Goal: Information Seeking & Learning: Learn about a topic

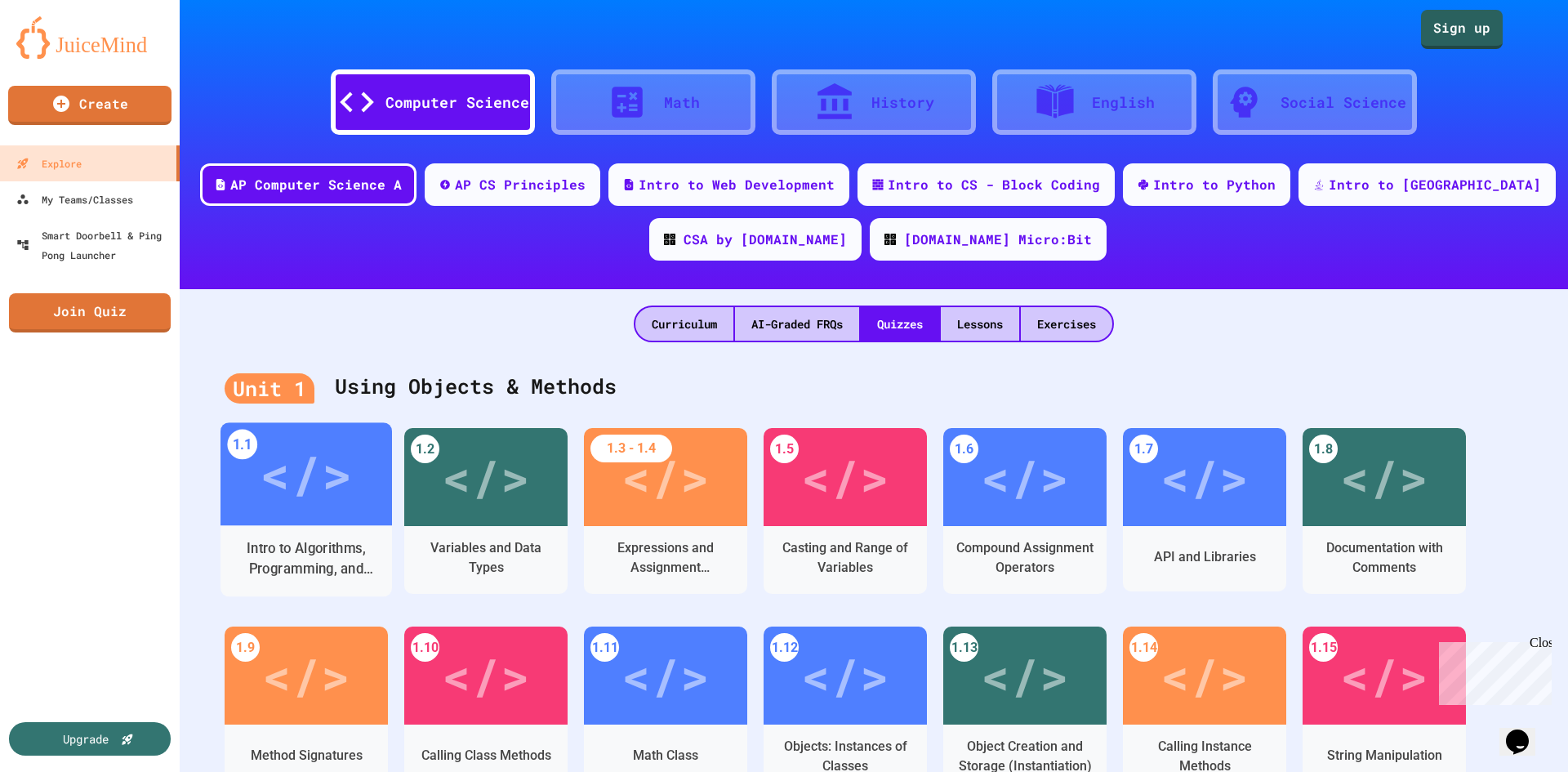
click at [338, 463] on div "</>" at bounding box center [306, 474] width 93 height 78
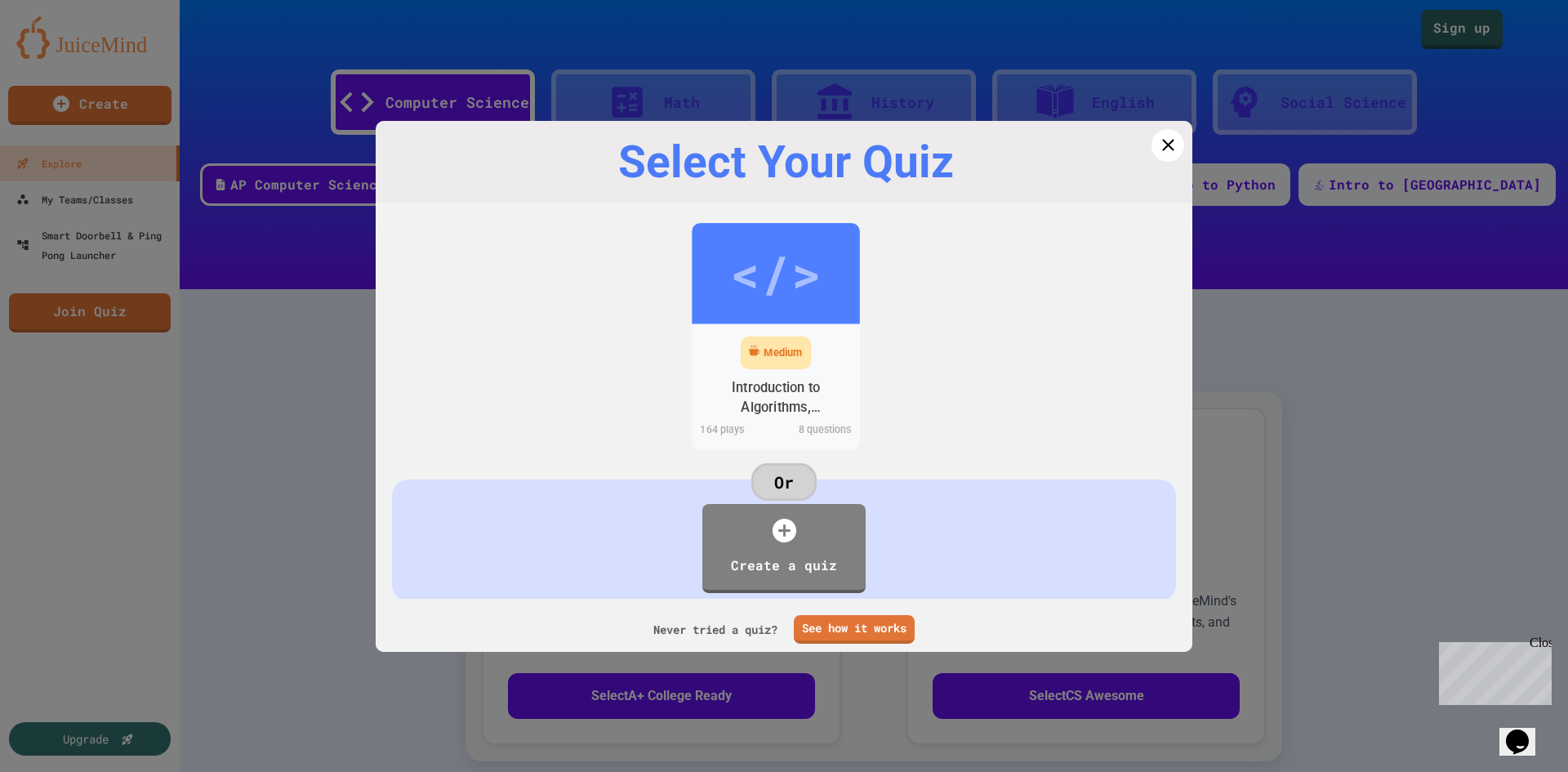
click at [700, 268] on div "</>" at bounding box center [775, 273] width 168 height 100
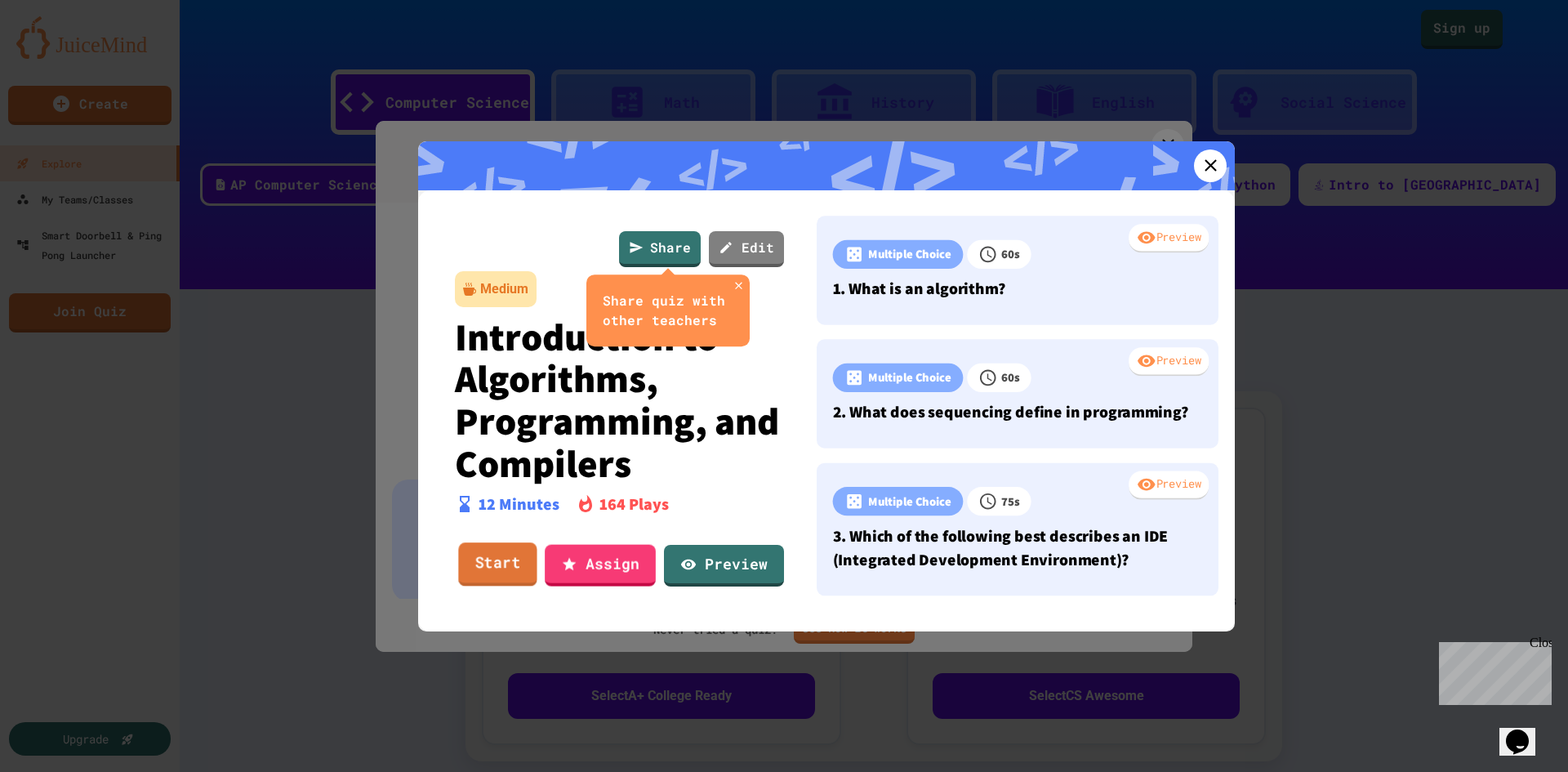
click at [523, 569] on link "Start" at bounding box center [497, 564] width 79 height 44
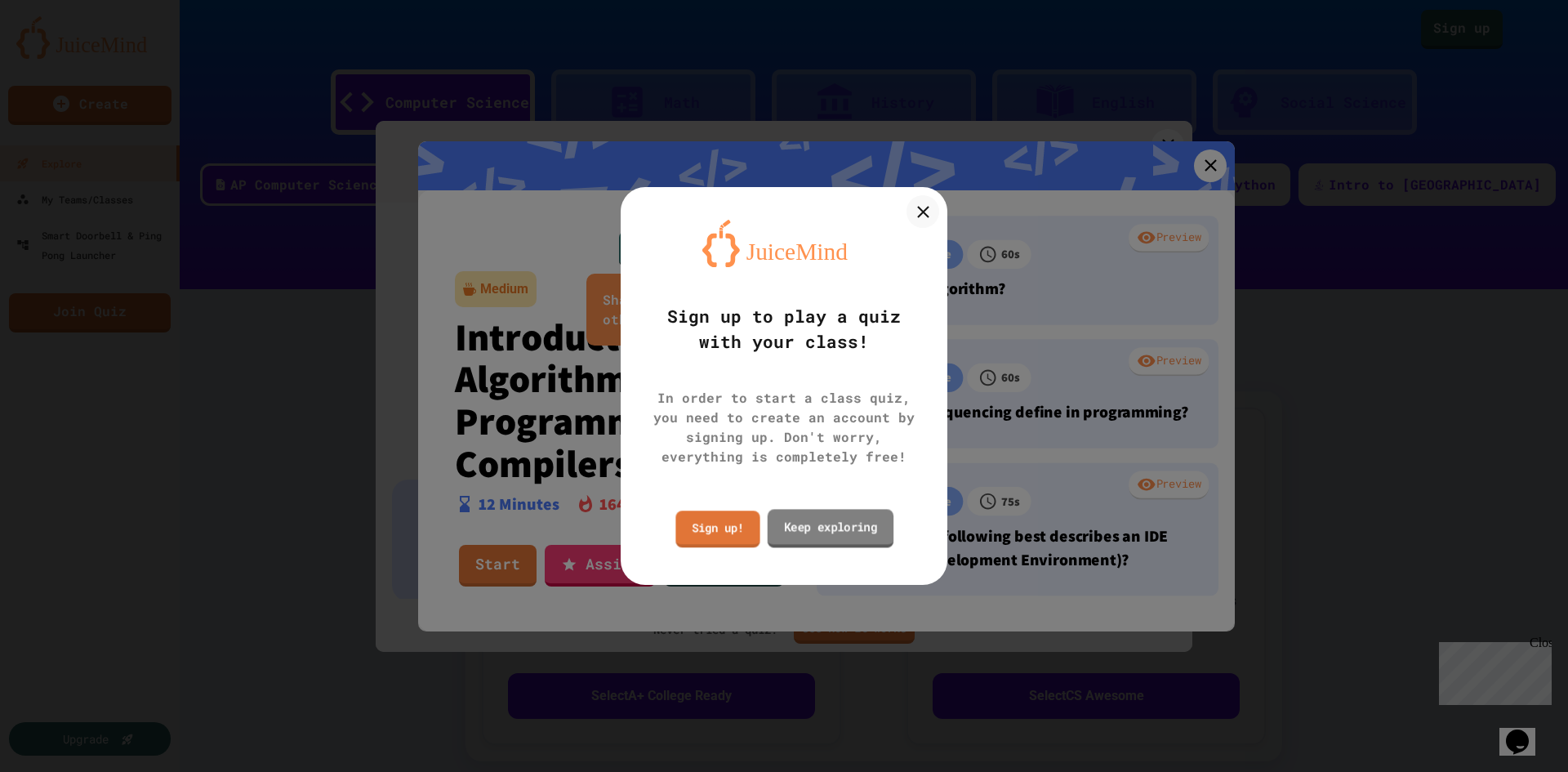
click at [812, 528] on link "Keep exploring" at bounding box center [830, 528] width 127 height 38
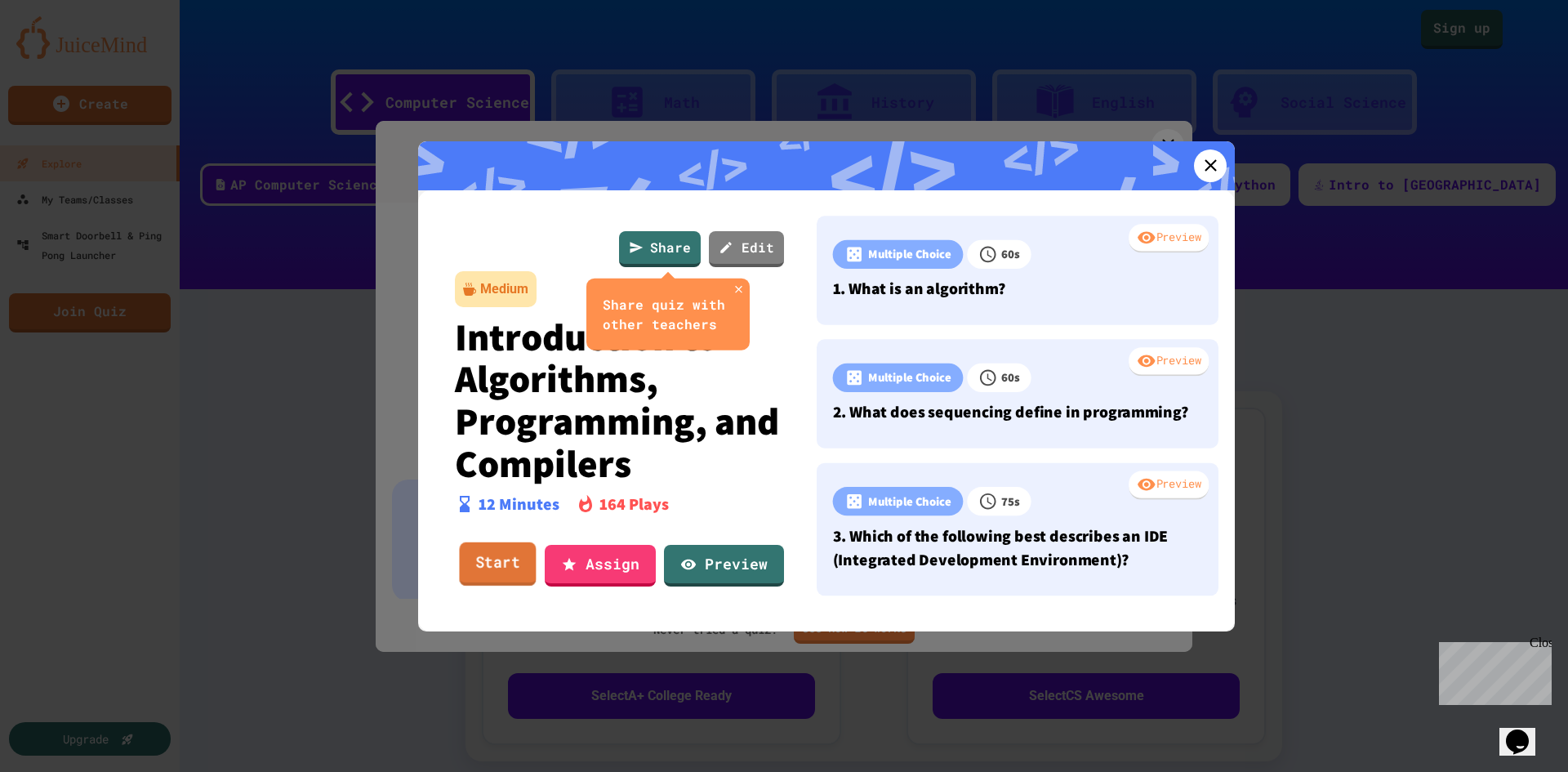
click at [509, 564] on link "Start" at bounding box center [497, 564] width 77 height 44
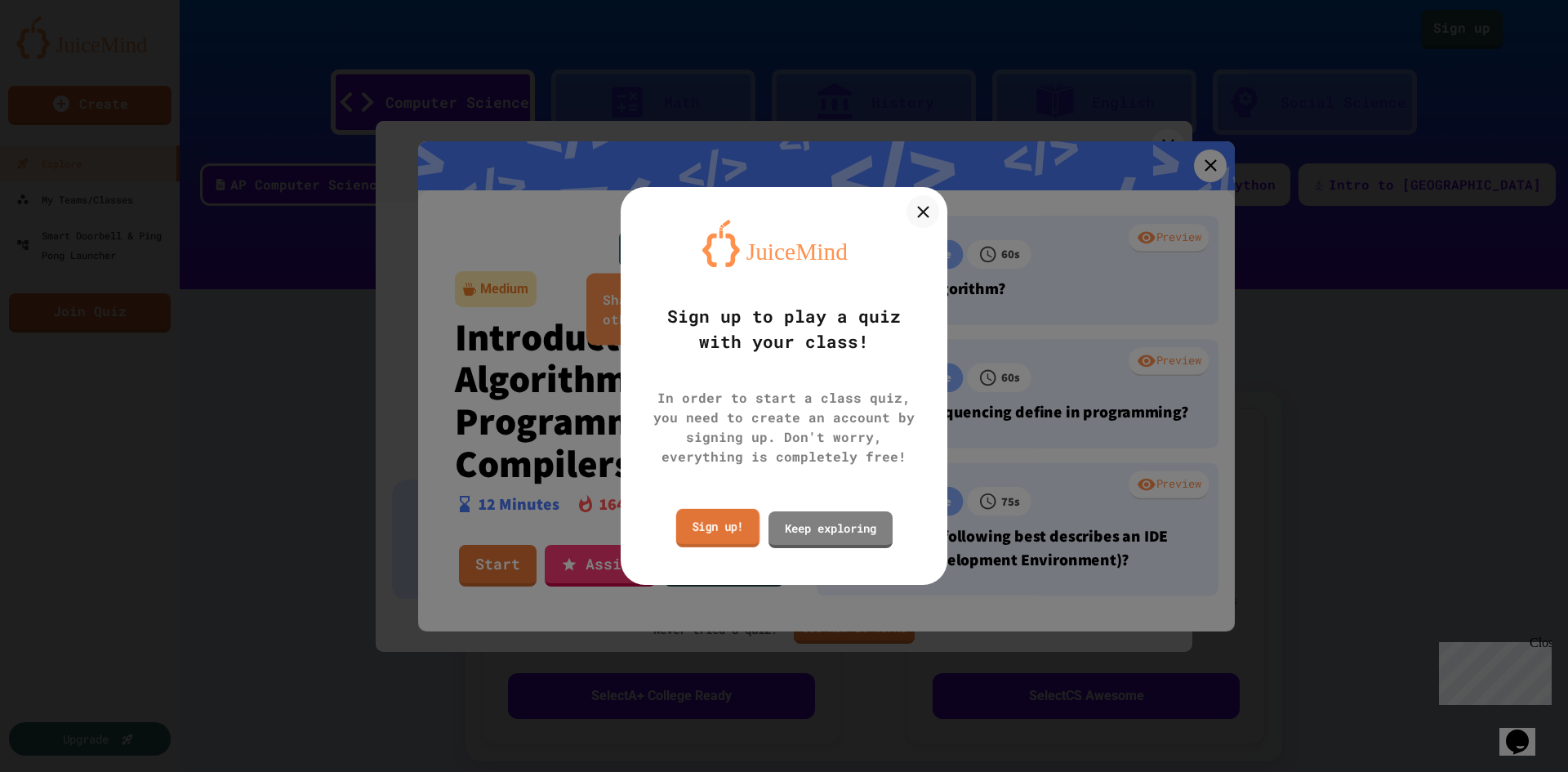
click at [705, 535] on link "Sign up!" at bounding box center [718, 528] width 84 height 38
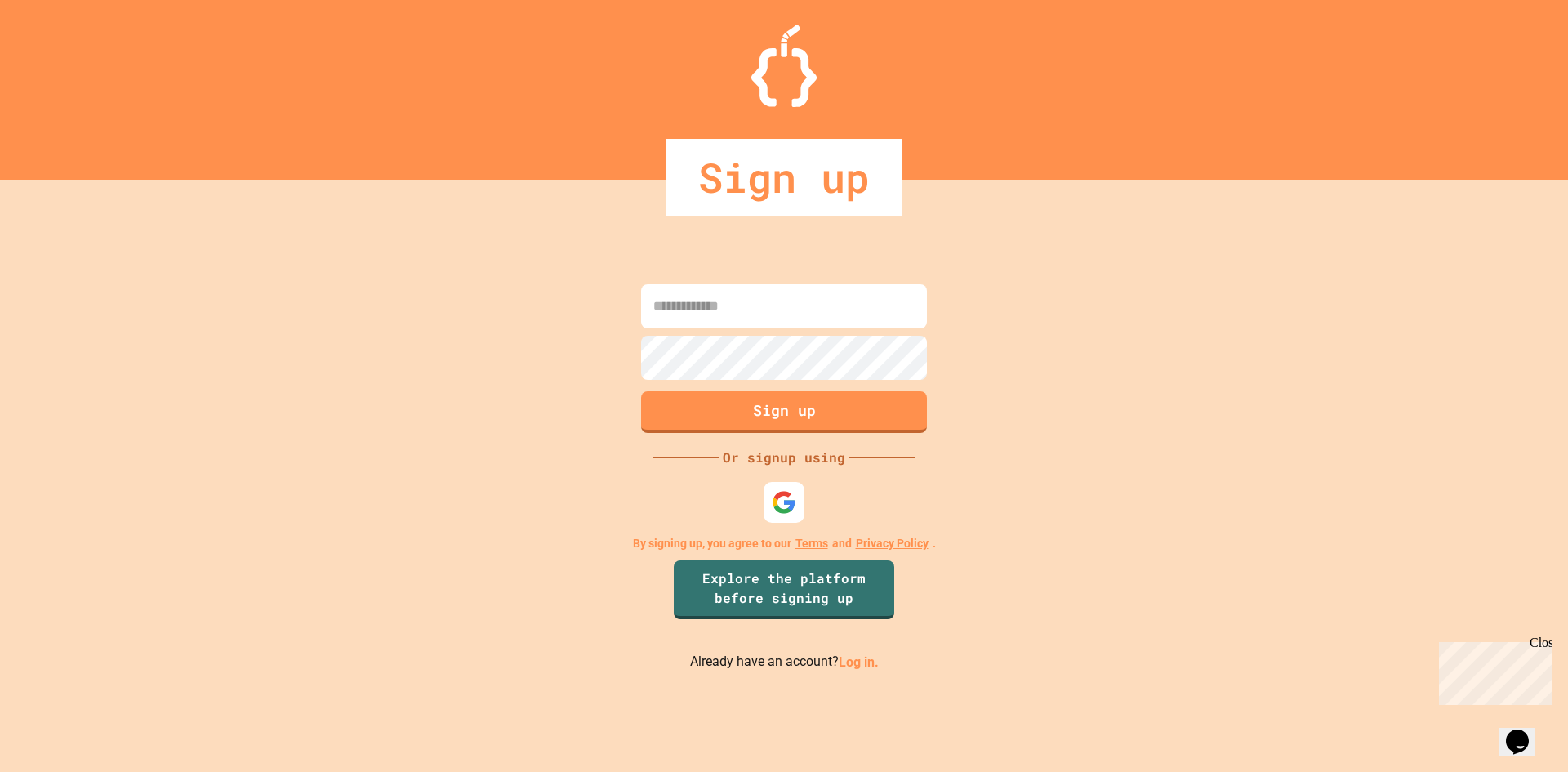
click at [749, 304] on input at bounding box center [784, 306] width 286 height 44
click at [756, 306] on input at bounding box center [784, 306] width 286 height 44
type input "**********"
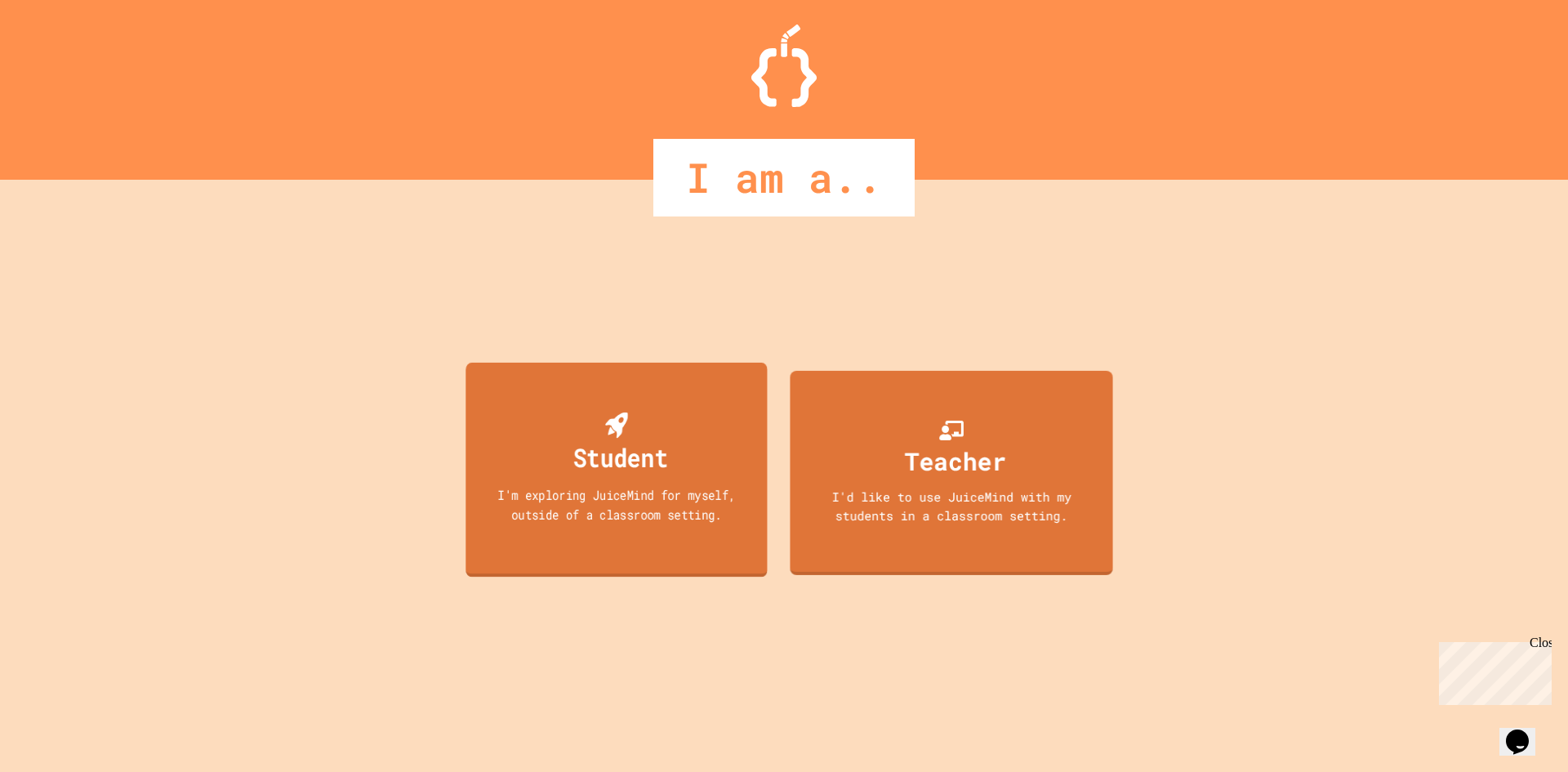
click at [582, 458] on div "Student" at bounding box center [619, 457] width 95 height 38
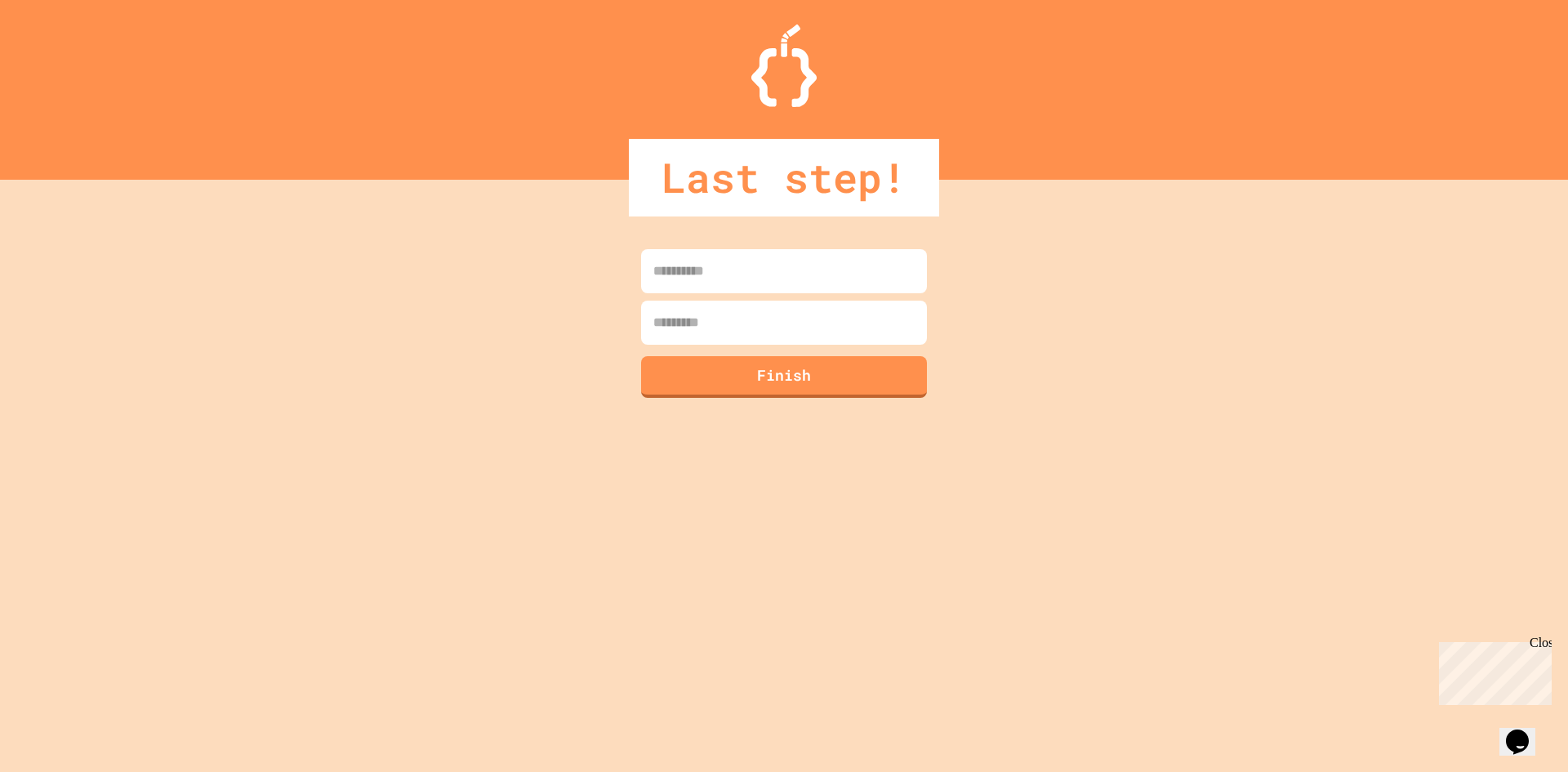
click at [704, 274] on input at bounding box center [784, 271] width 286 height 44
type input "********"
drag, startPoint x: 781, startPoint y: 306, endPoint x: 777, endPoint y: 324, distance: 18.4
click at [778, 324] on input at bounding box center [784, 322] width 286 height 44
type input "****"
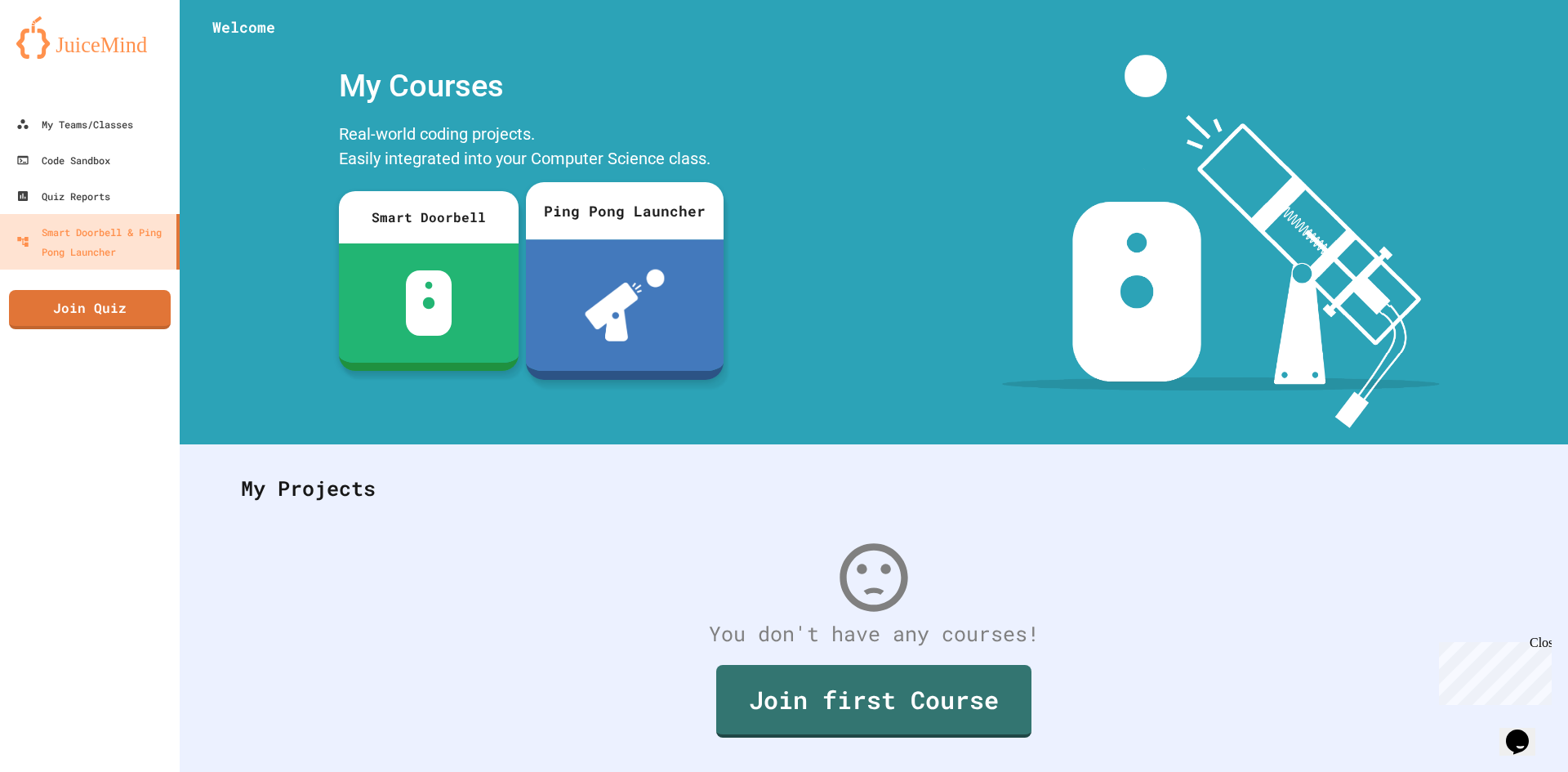
click at [562, 265] on div at bounding box center [624, 304] width 198 height 132
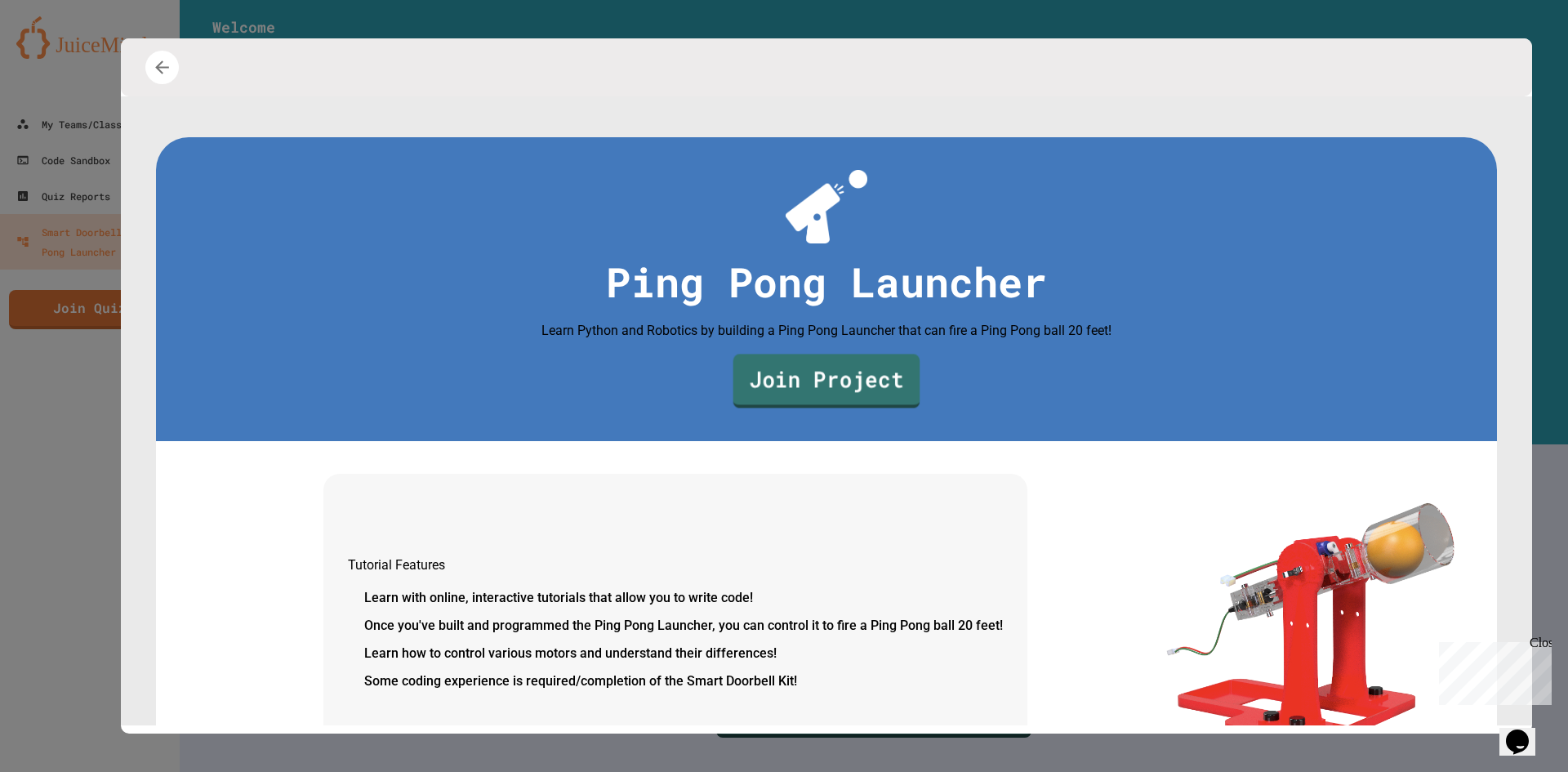
click at [840, 405] on link "Join Project" at bounding box center [827, 381] width 187 height 54
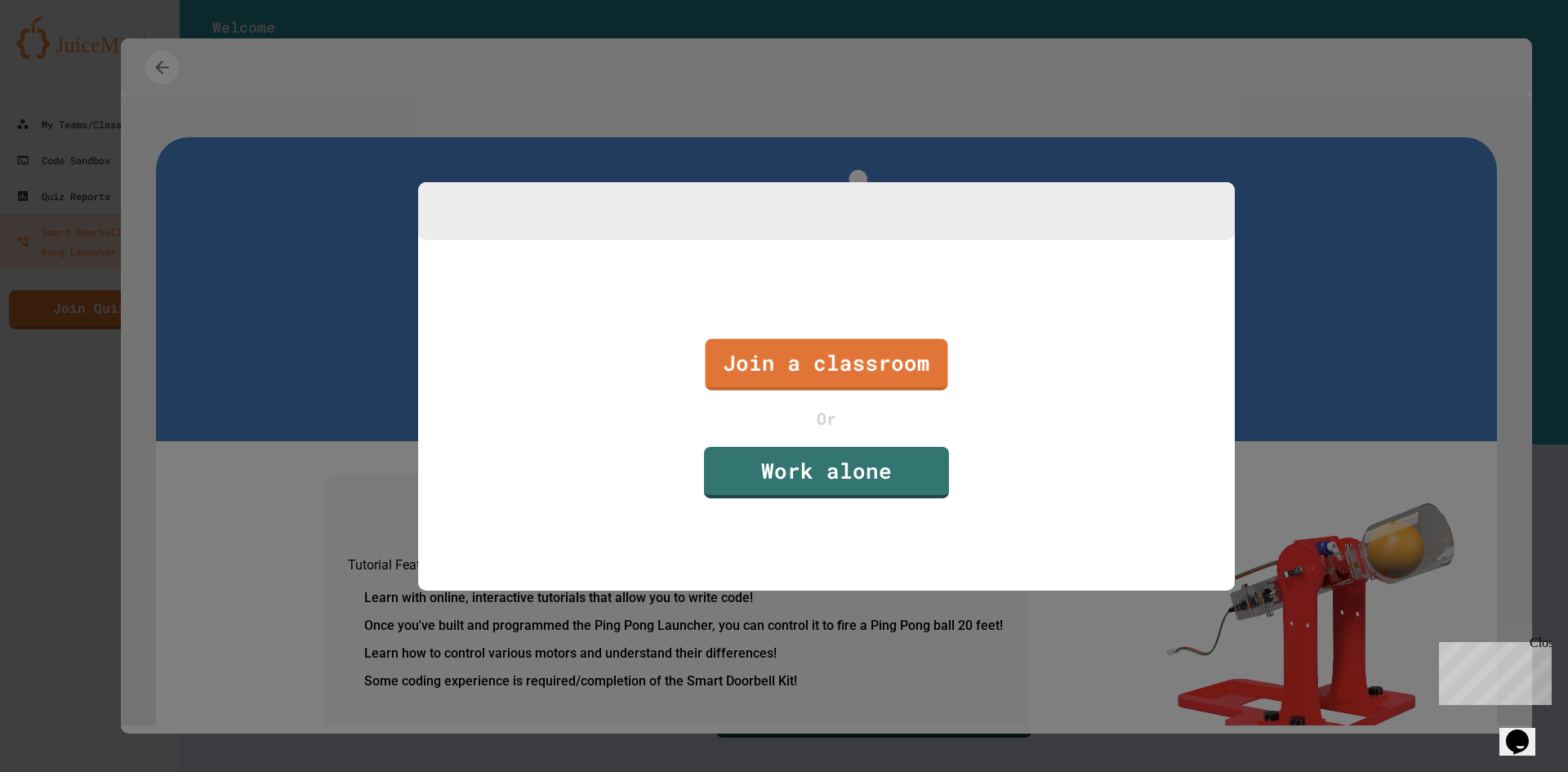
click at [499, 241] on div "Join a classroom Or Work alone" at bounding box center [826, 418] width 816 height 357
click at [255, 142] on div at bounding box center [784, 386] width 1568 height 772
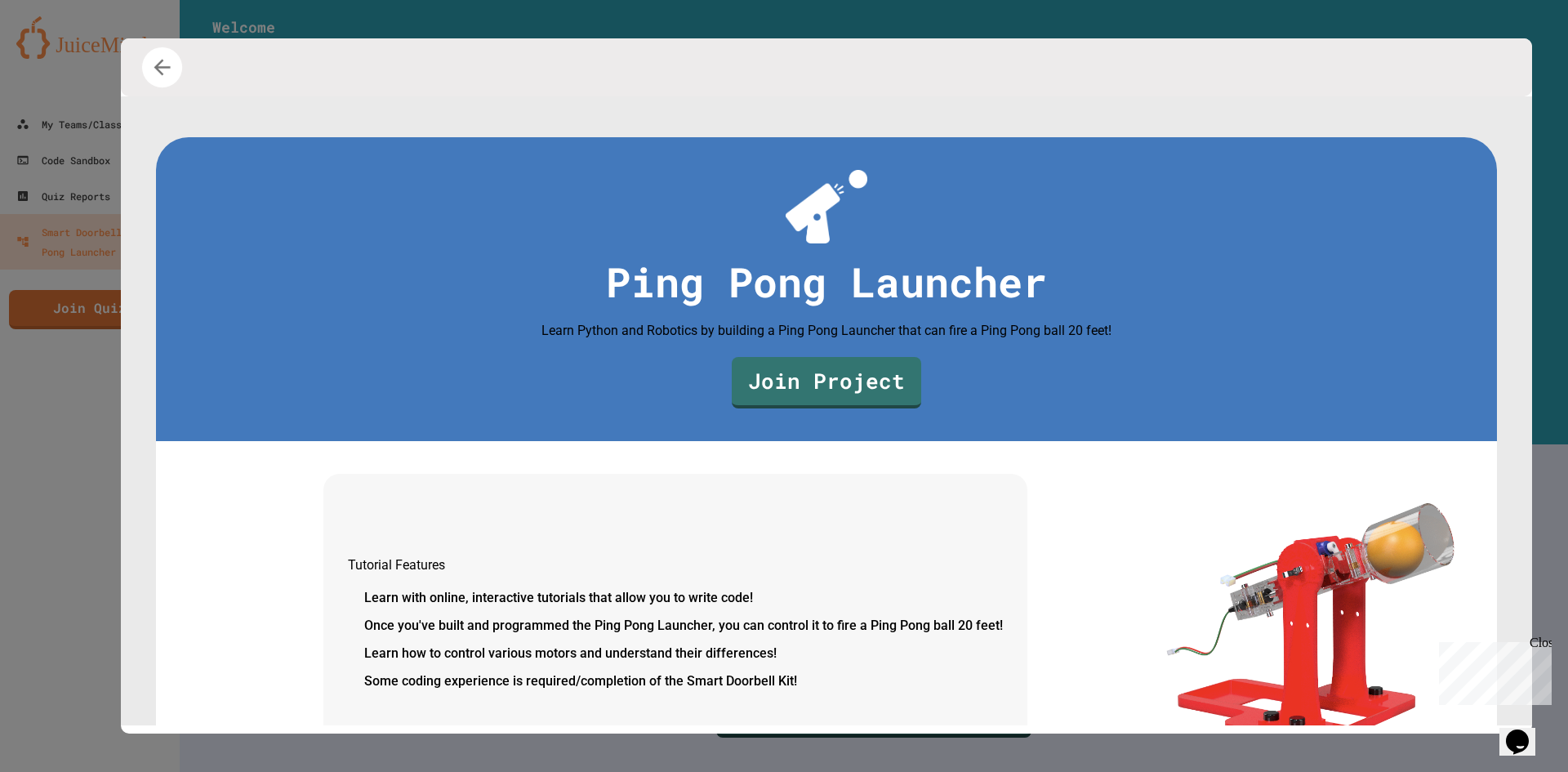
click at [168, 67] on icon "button" at bounding box center [163, 68] width 17 height 17
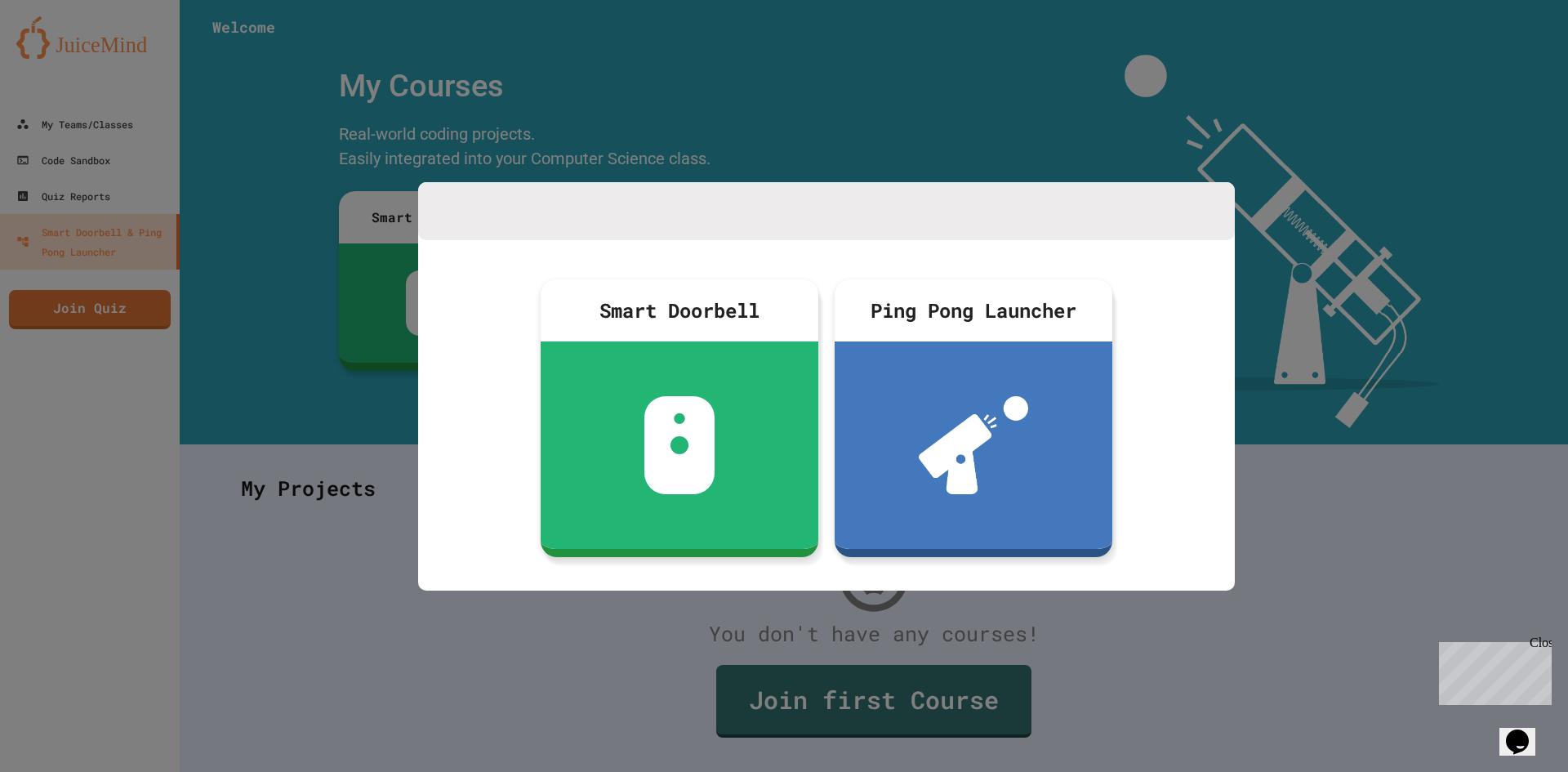
click at [84, 135] on div at bounding box center [784, 386] width 1568 height 772
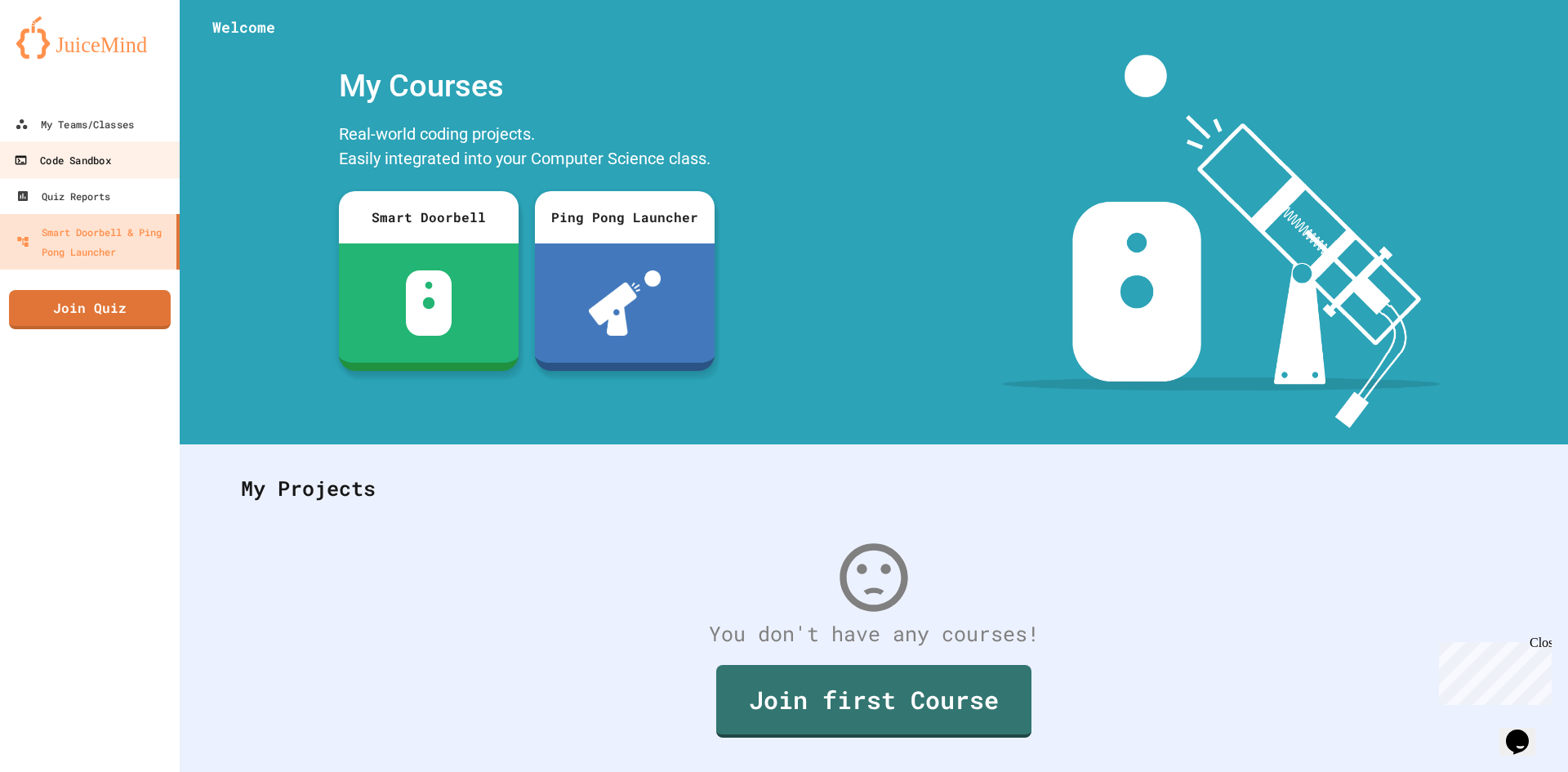
click at [80, 167] on div "Code Sandbox" at bounding box center [62, 161] width 97 height 21
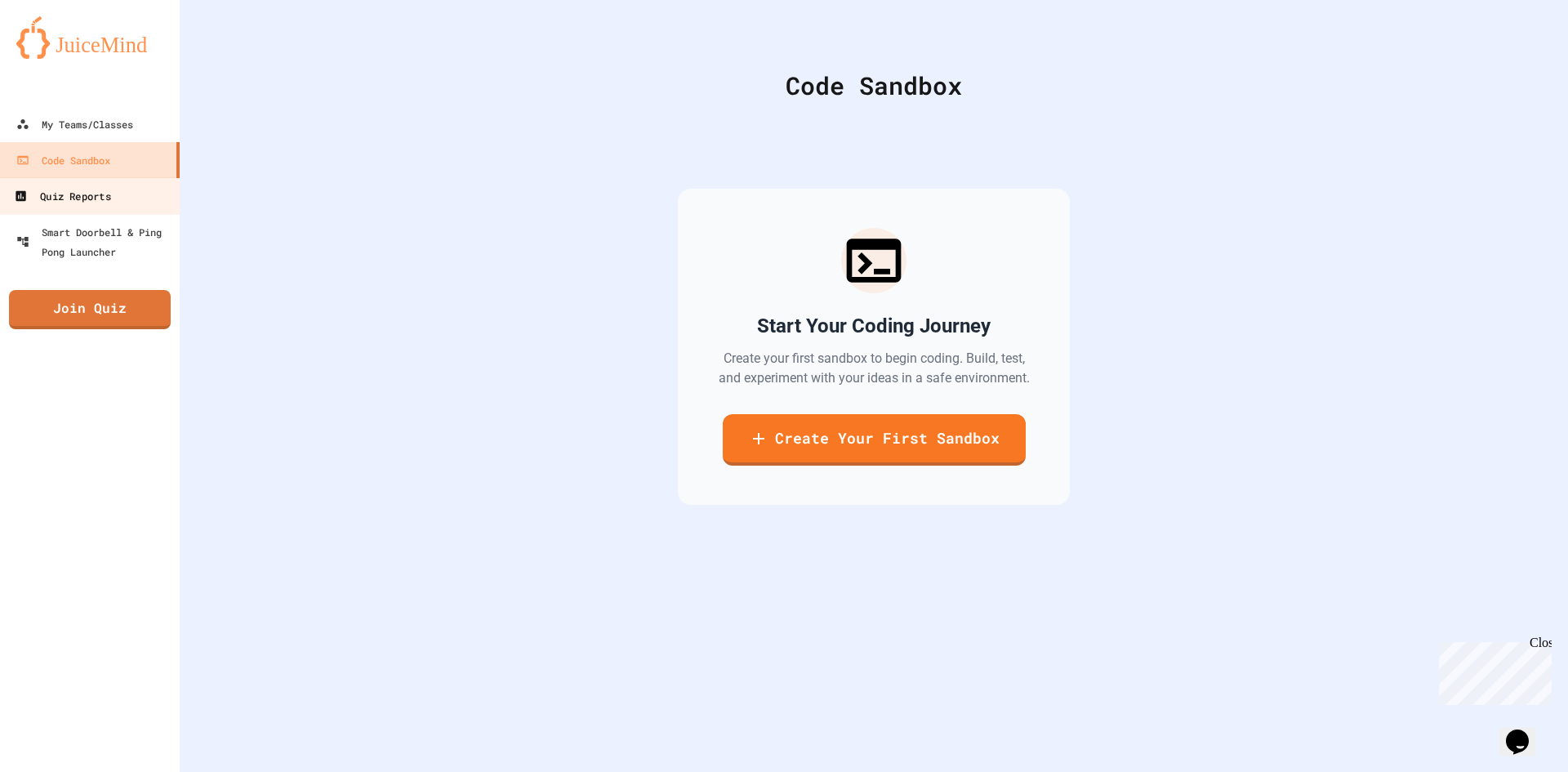
click at [90, 204] on div "Quiz Reports" at bounding box center [62, 196] width 97 height 21
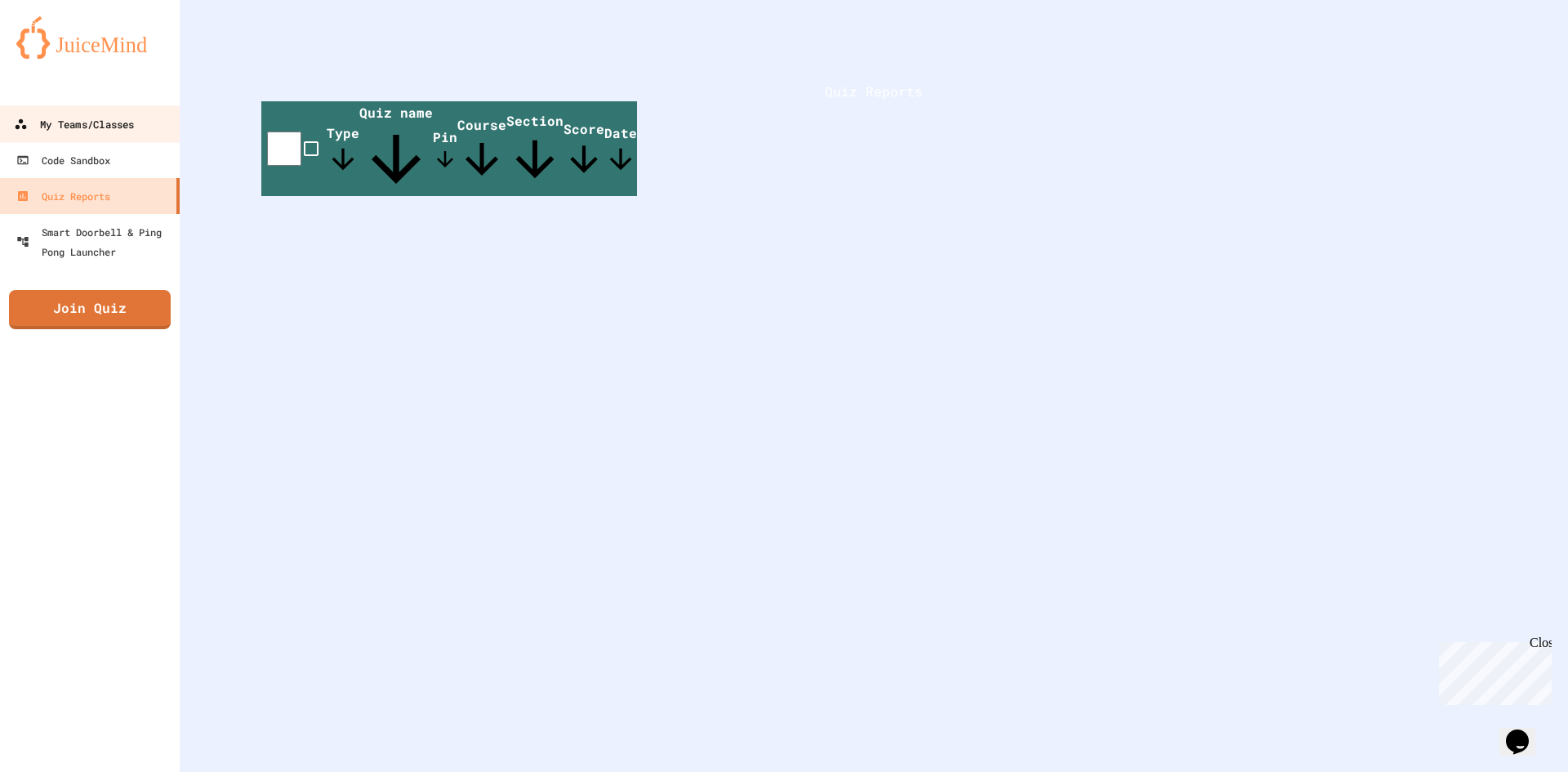
click at [119, 127] on div "My Teams/Classes" at bounding box center [74, 124] width 120 height 21
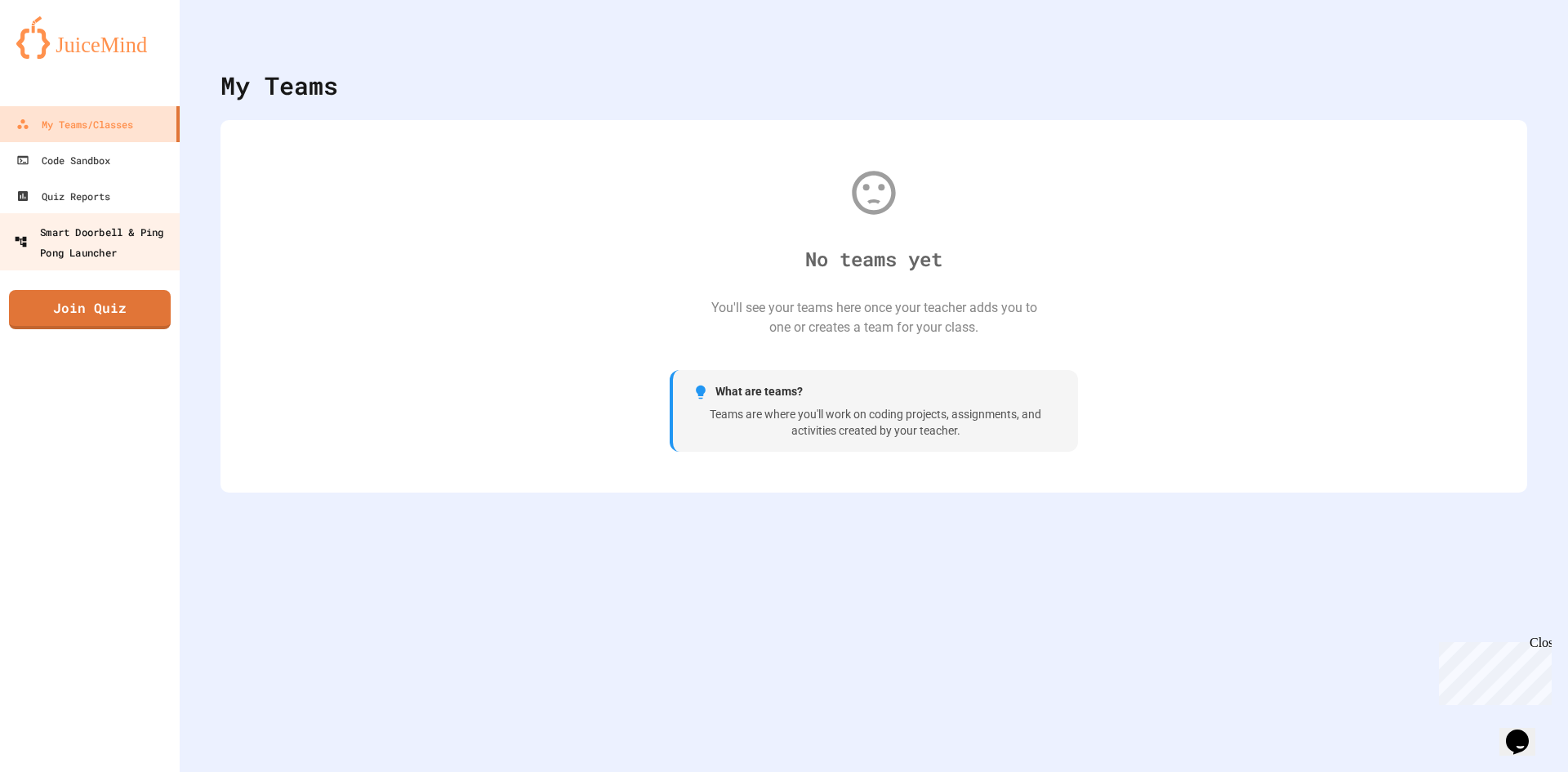
click at [139, 241] on div "Smart Doorbell & Ping Pong Launcher" at bounding box center [95, 242] width 162 height 40
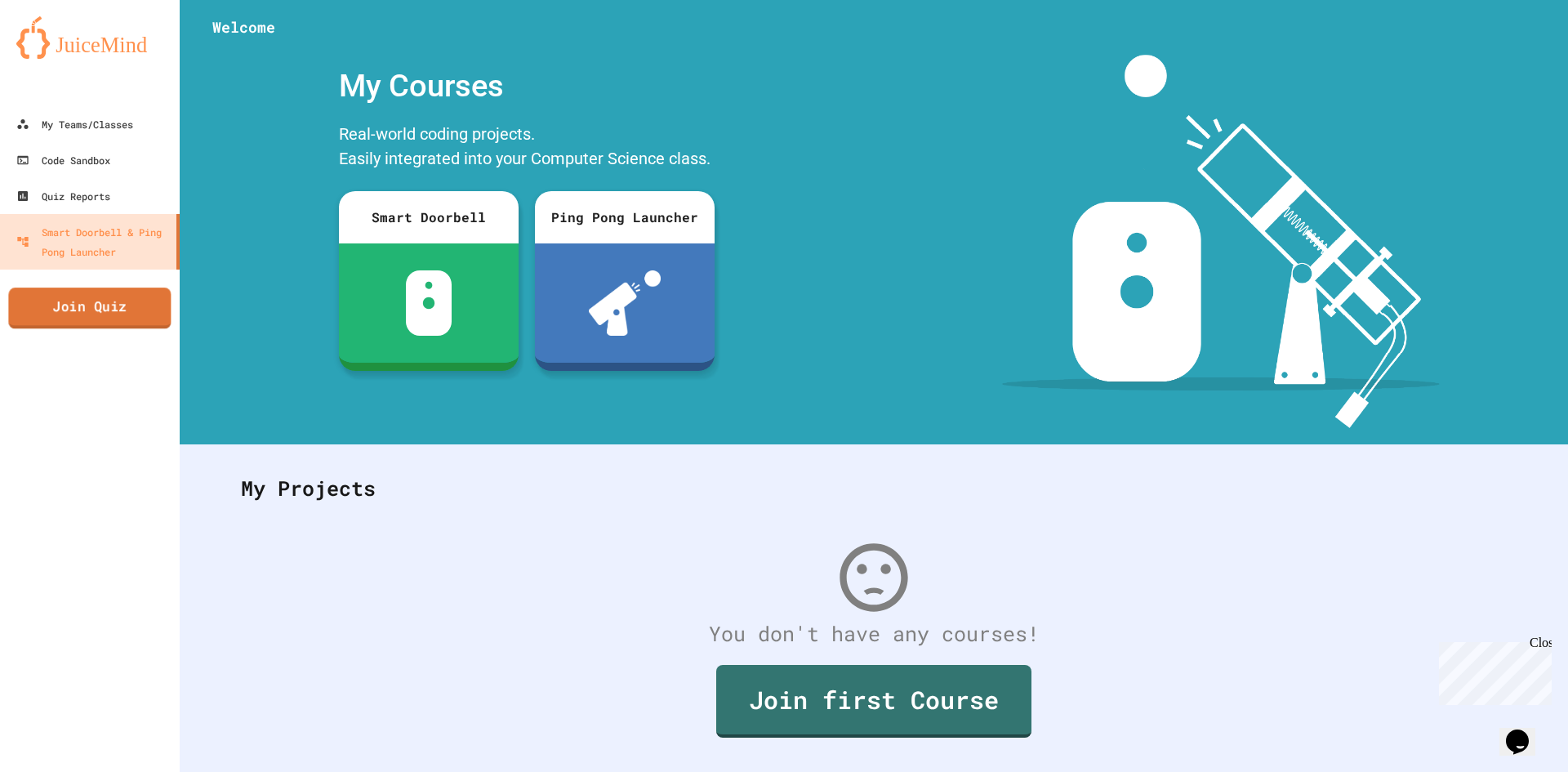
click at [86, 327] on link "Join Quiz" at bounding box center [89, 308] width 162 height 41
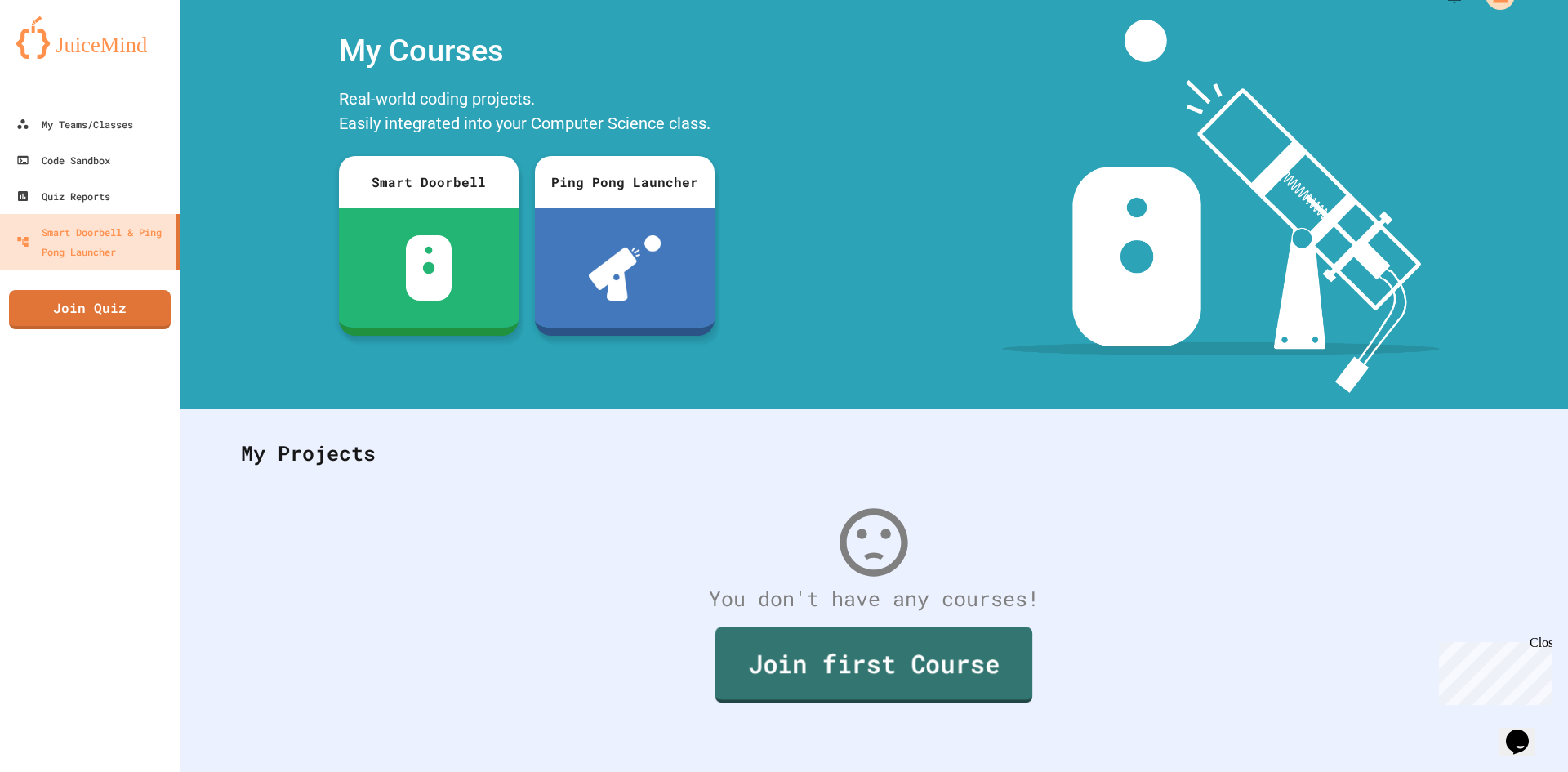
scroll to position [47, 0]
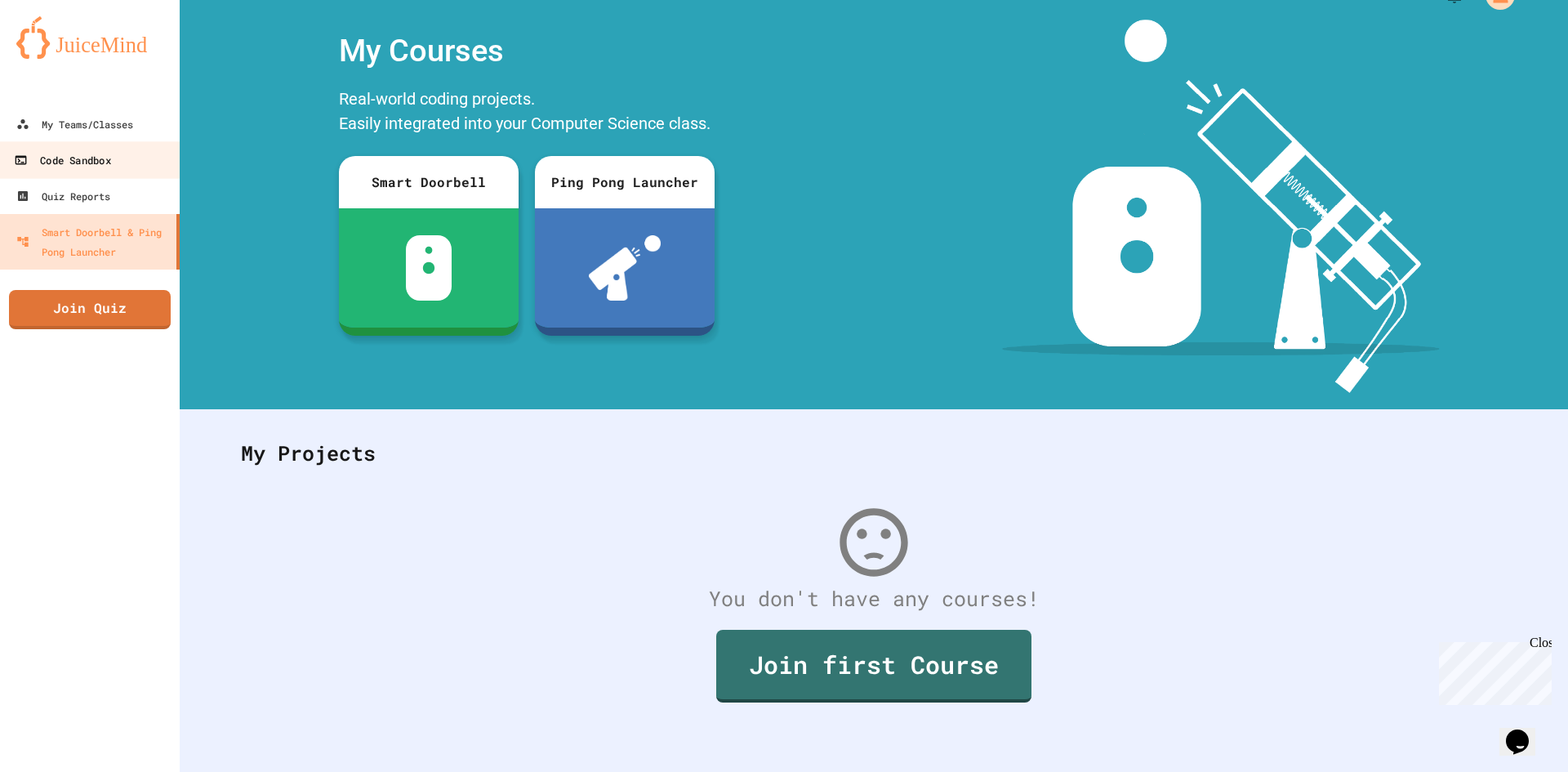
click at [94, 162] on div "Code Sandbox" at bounding box center [62, 161] width 97 height 21
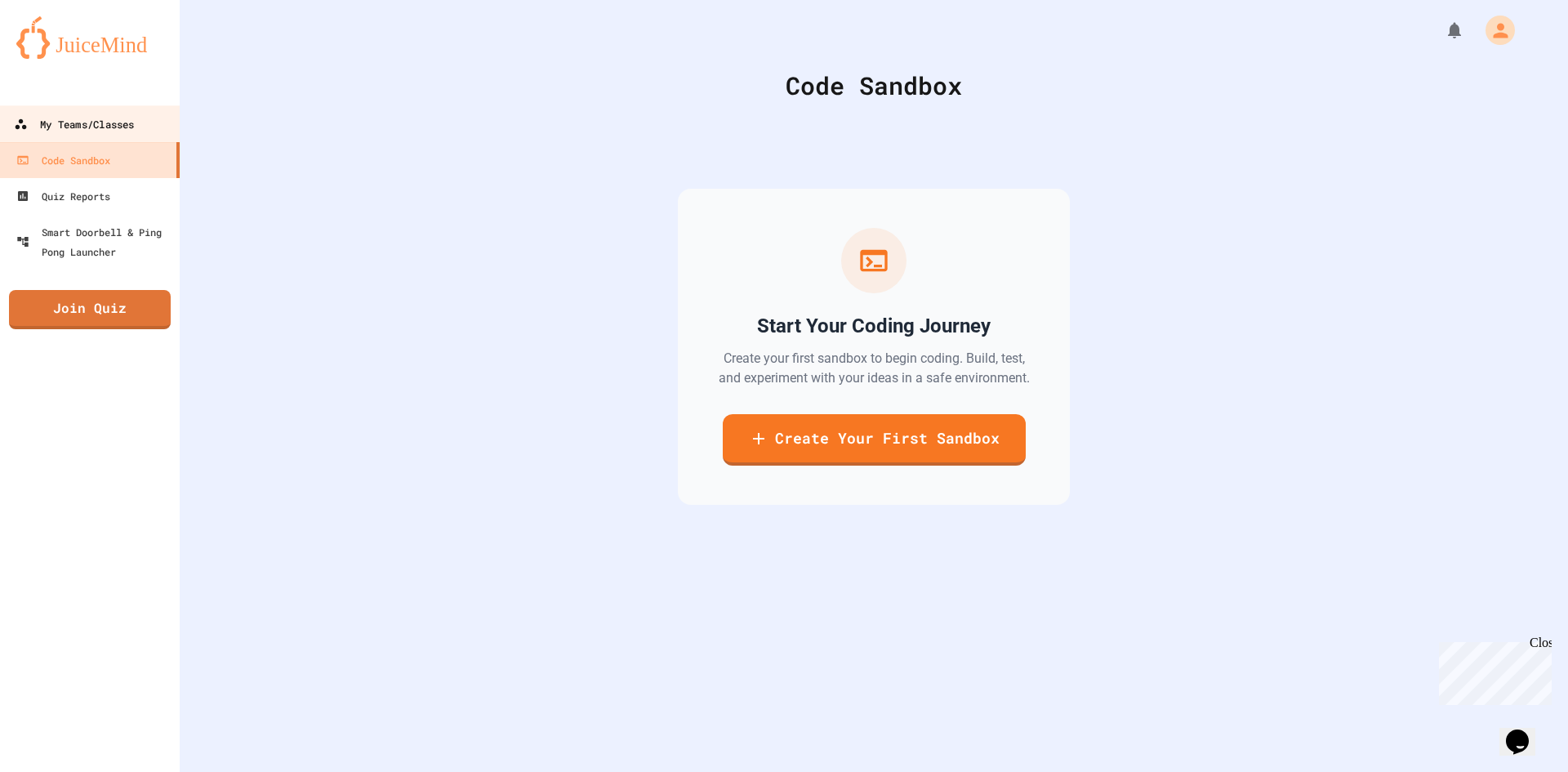
click at [88, 133] on div "My Teams/Classes" at bounding box center [74, 124] width 120 height 21
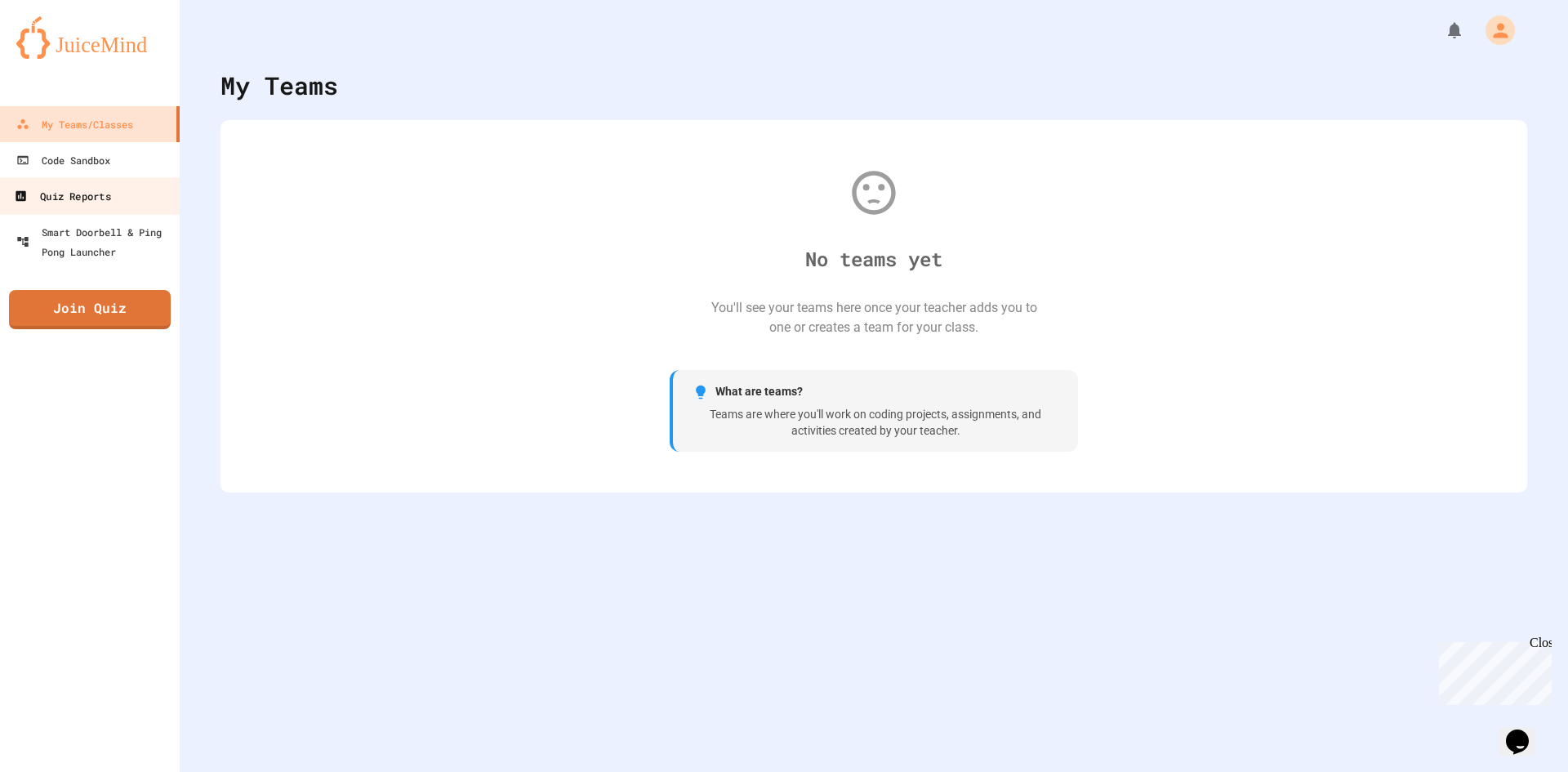
click at [87, 199] on div "Quiz Reports" at bounding box center [62, 196] width 97 height 21
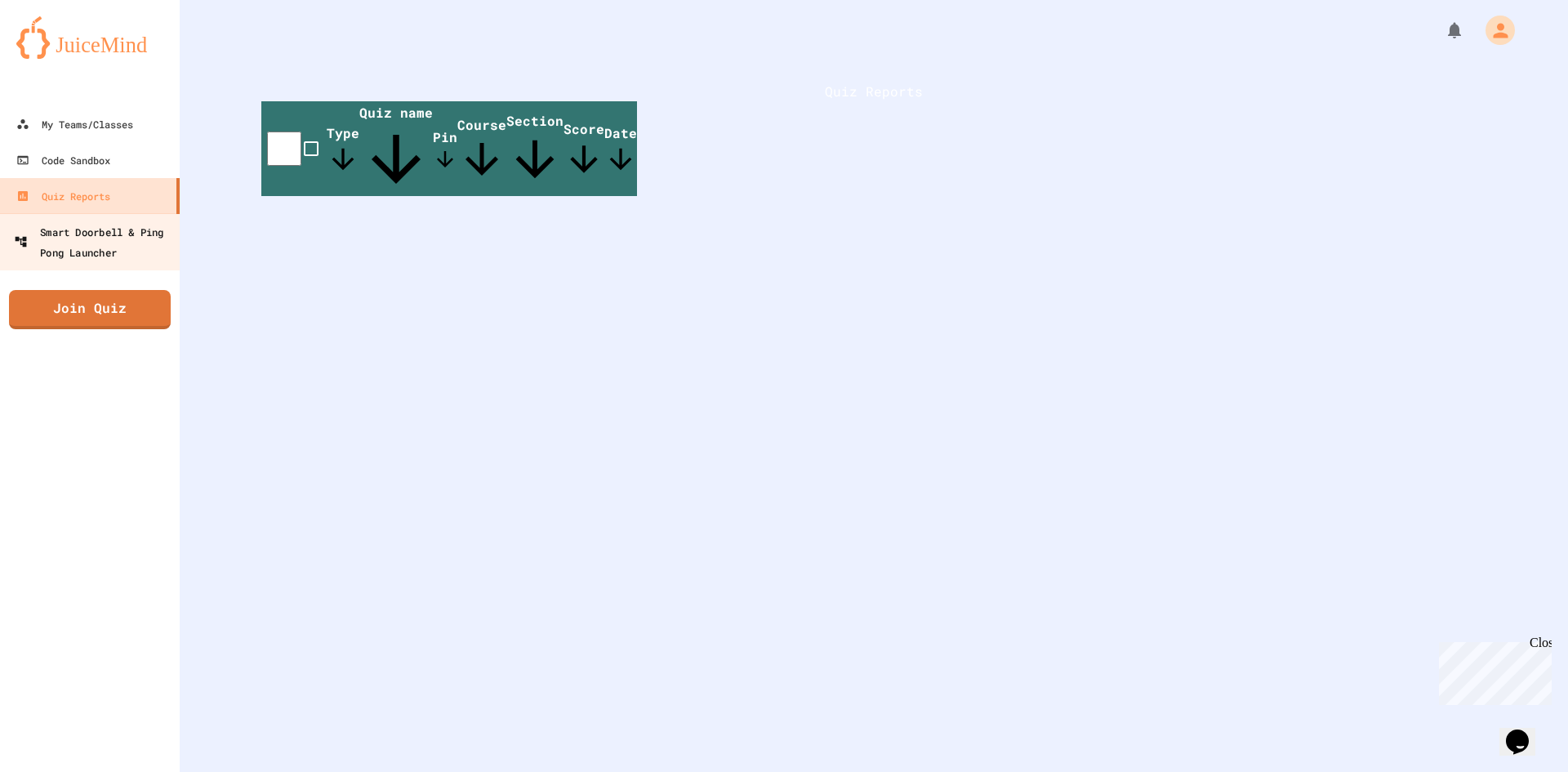
click at [90, 216] on link "Smart Doorbell & Ping Pong Launcher" at bounding box center [90, 242] width 185 height 57
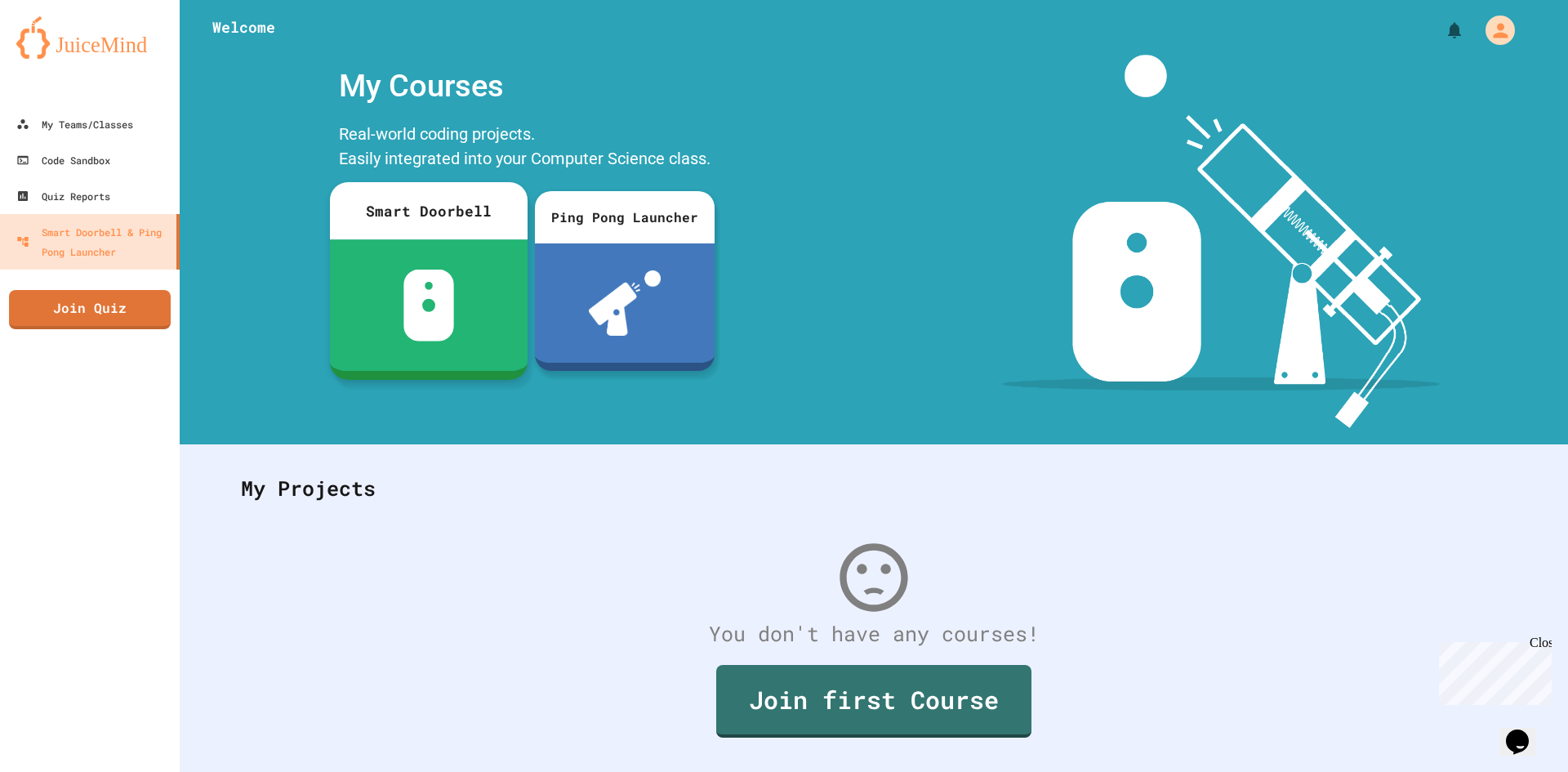
click at [385, 273] on div at bounding box center [428, 304] width 198 height 132
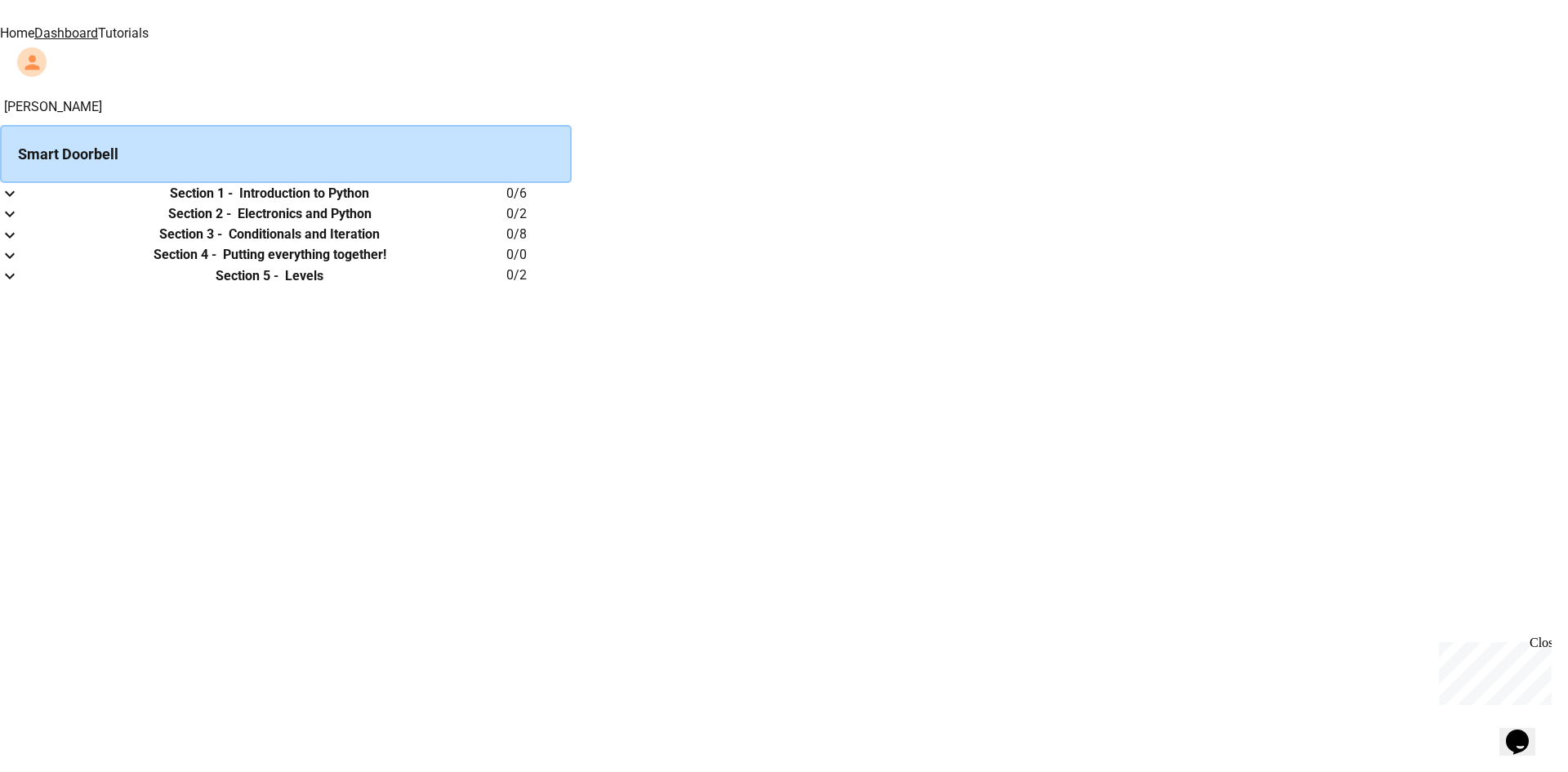
click at [506, 192] on th "Section 1 - Introduction to Python" at bounding box center [269, 193] width 474 height 21
click at [32, 204] on td "collapsible table" at bounding box center [16, 193] width 32 height 21
click at [20, 204] on button "expand row" at bounding box center [10, 193] width 20 height 21
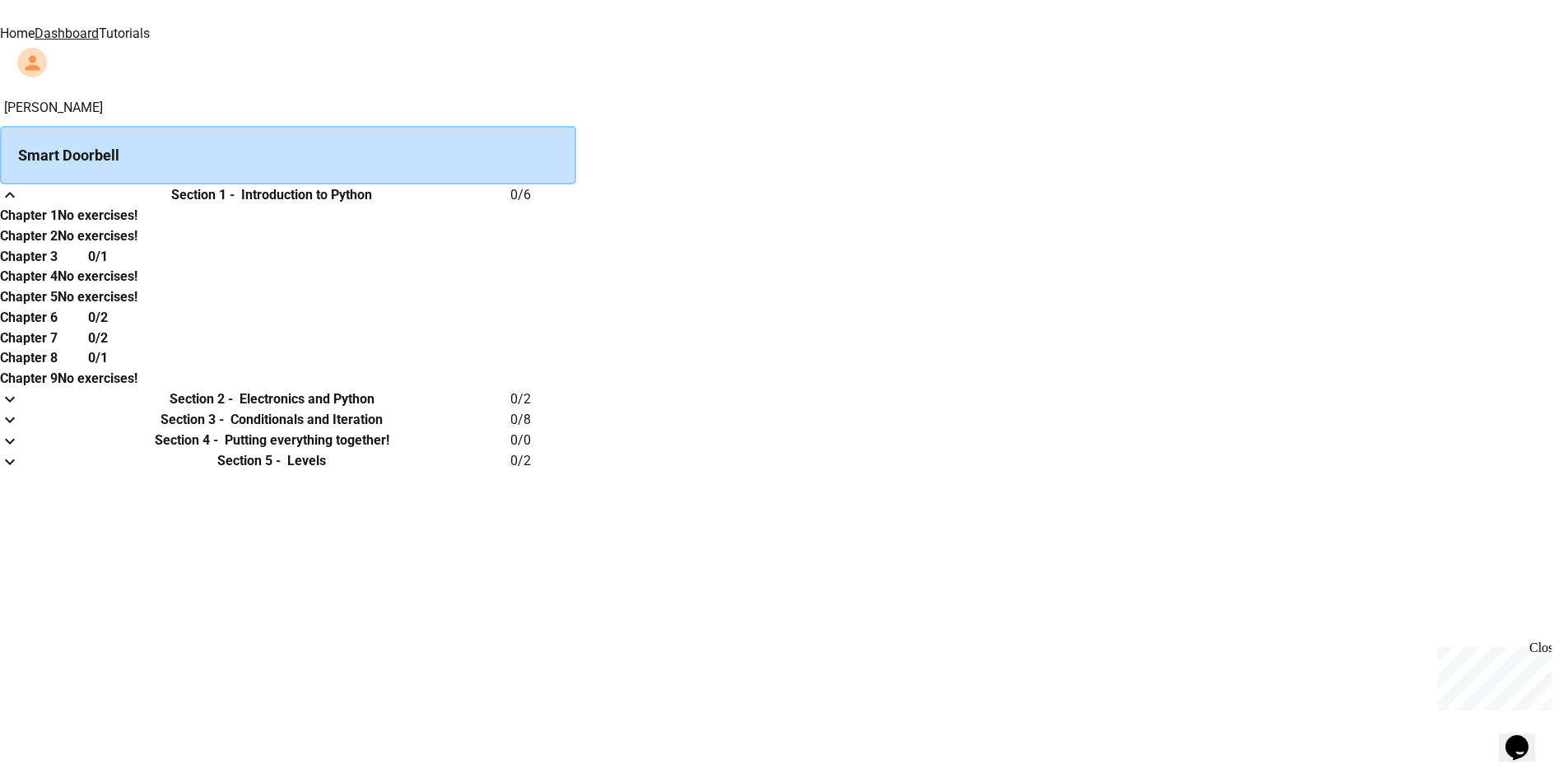
click at [58, 226] on th "Chapter 1" at bounding box center [28, 215] width 58 height 21
click at [58, 267] on h6 "Chapter 3" at bounding box center [28, 257] width 58 height 20
drag, startPoint x: 585, startPoint y: 369, endPoint x: 659, endPoint y: 303, distance: 99.2
click at [58, 267] on h6 "Chapter 3" at bounding box center [28, 257] width 58 height 20
click at [58, 226] on th "Chapter 1" at bounding box center [28, 215] width 58 height 21
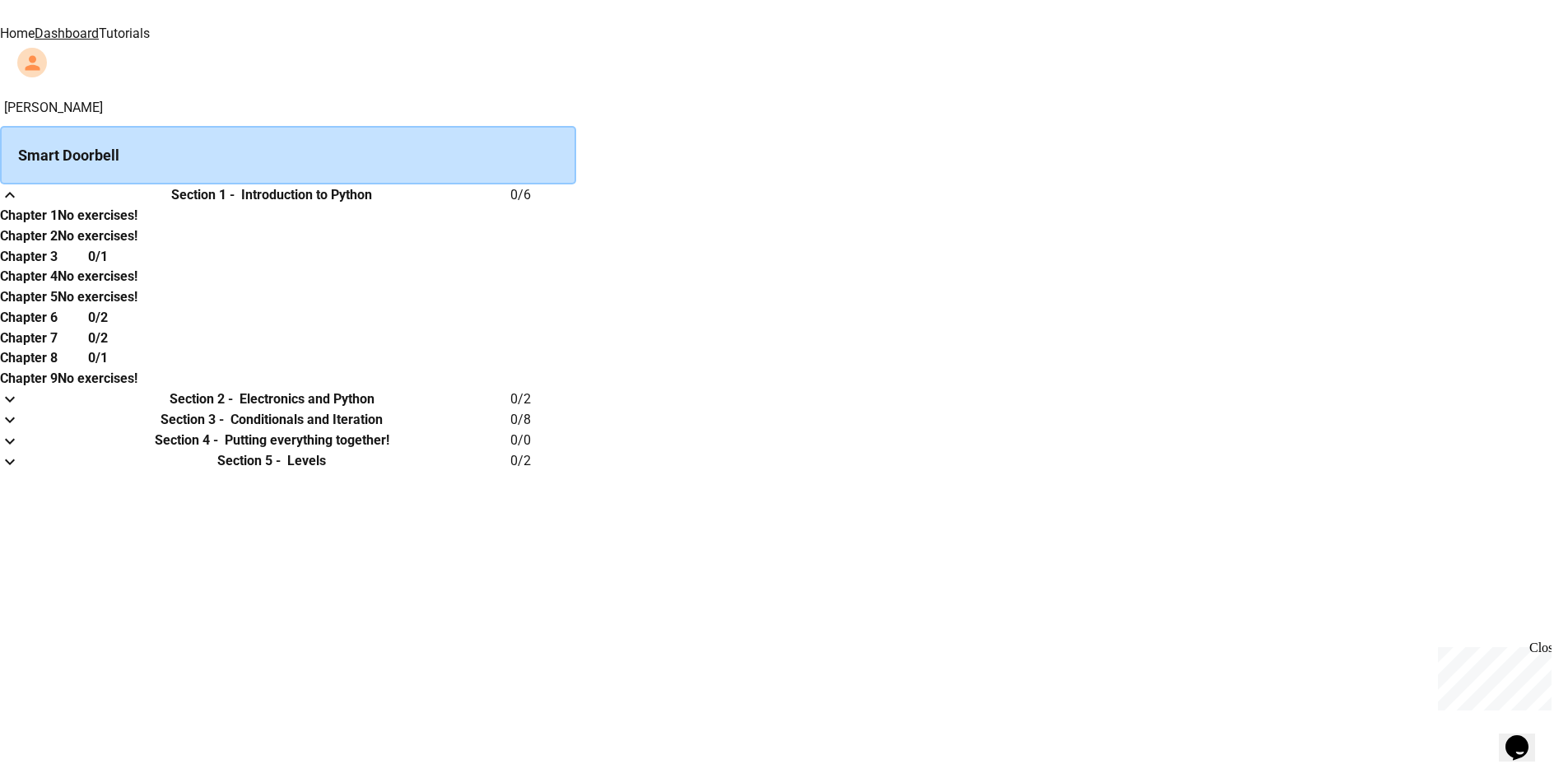
click at [58, 226] on th "Chapter 1" at bounding box center [28, 215] width 58 height 21
click at [58, 226] on h6 "Chapter 1" at bounding box center [28, 216] width 58 height 20
click at [556, 142] on div "Smart Doorbell" at bounding box center [288, 155] width 576 height 58
click at [510, 205] on th "Section 1 - Introduction to Python" at bounding box center [271, 194] width 478 height 21
drag, startPoint x: 606, startPoint y: 213, endPoint x: 625, endPoint y: 229, distance: 24.8
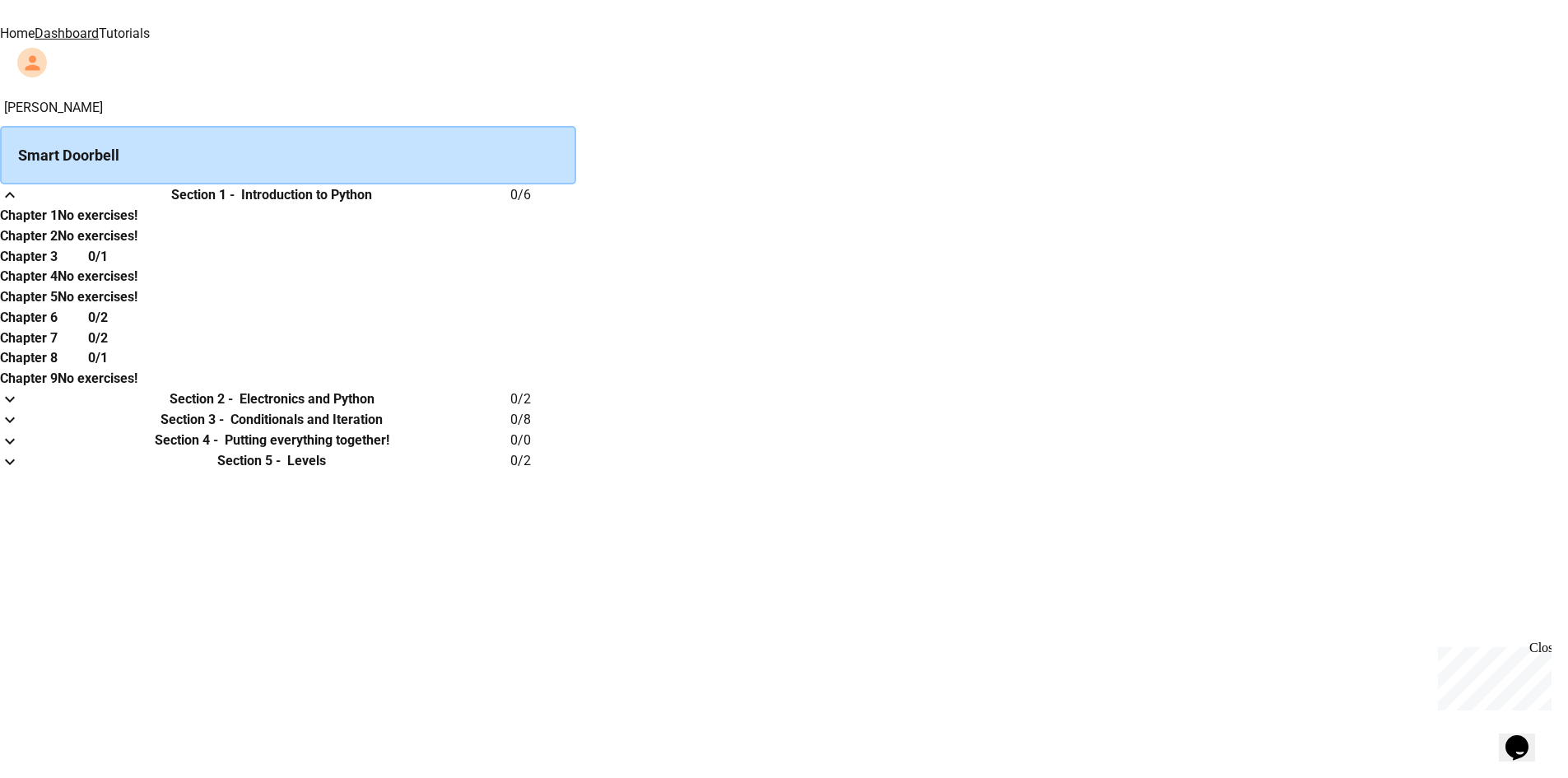
click at [234, 205] on h6 "Section 1 -" at bounding box center [203, 195] width 63 height 20
click at [58, 226] on th "Chapter 1" at bounding box center [28, 215] width 58 height 21
click at [34, 28] on link "Home" at bounding box center [17, 33] width 34 height 16
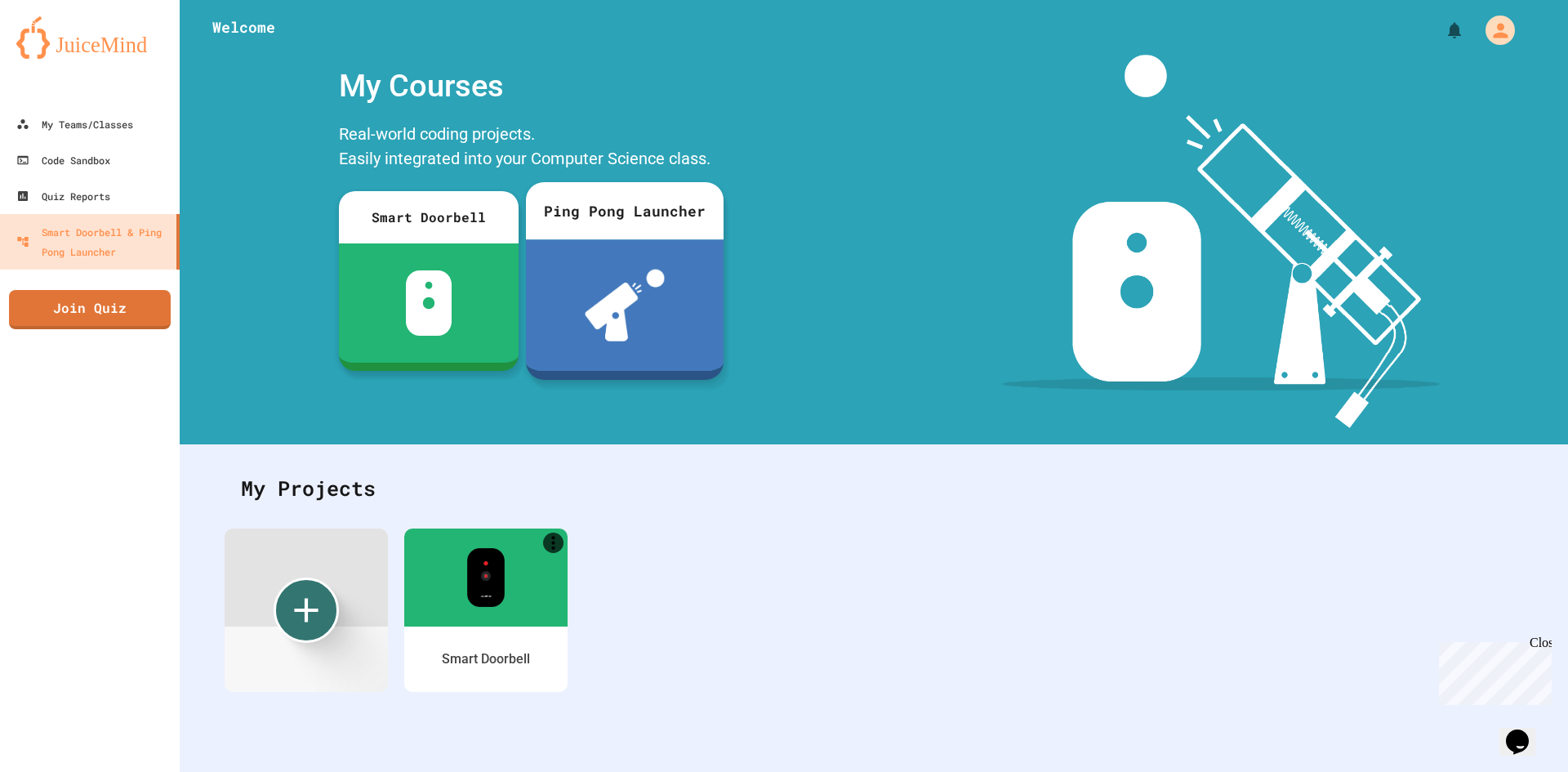
click at [653, 214] on div "Ping Pong Launcher" at bounding box center [624, 210] width 198 height 57
